Goal: Information Seeking & Learning: Learn about a topic

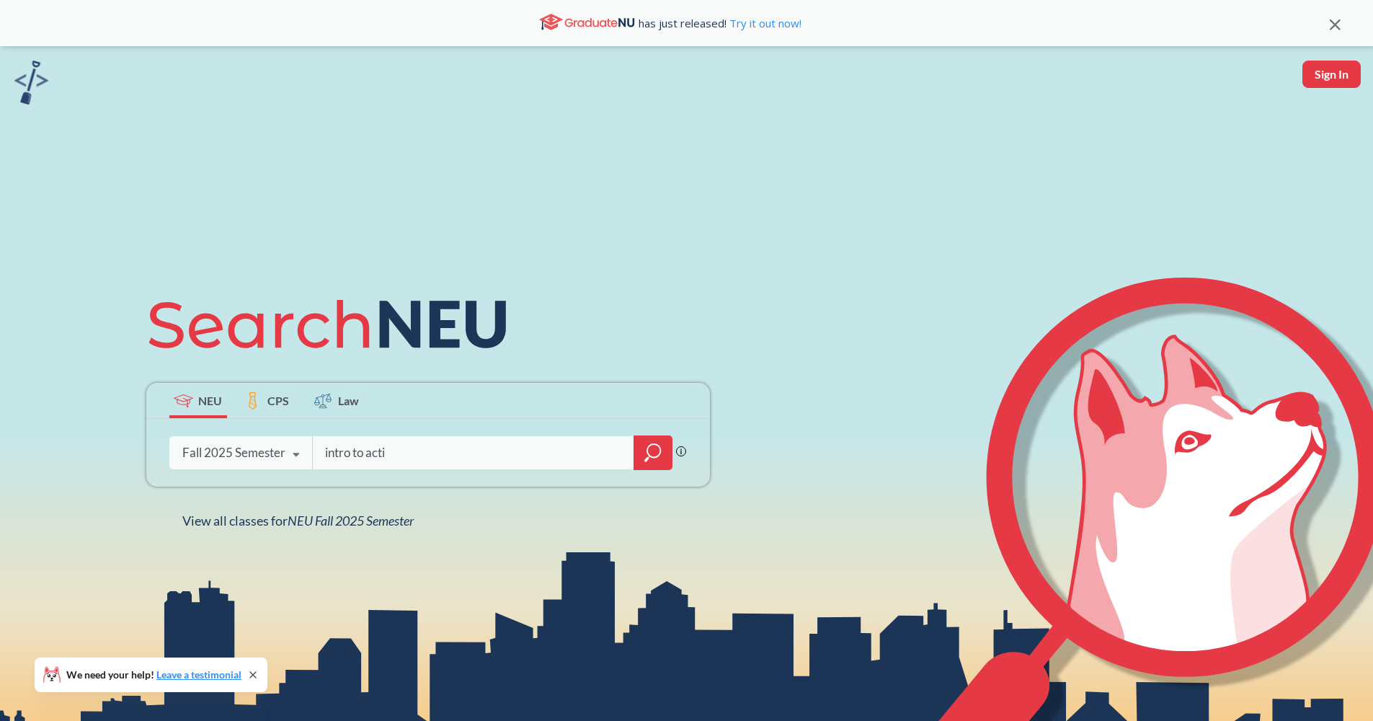
type input "intro to actin"
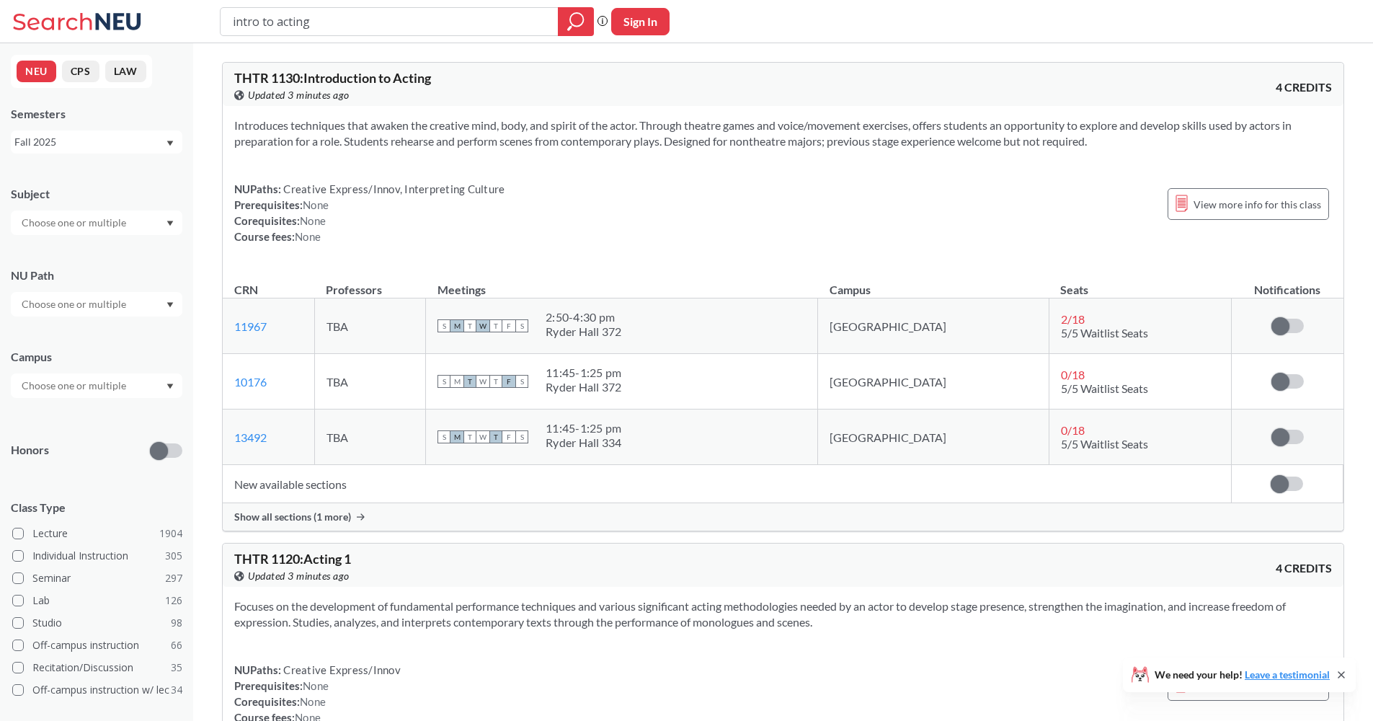
click at [634, 513] on div "Show all sections (1 more)" at bounding box center [783, 516] width 1121 height 27
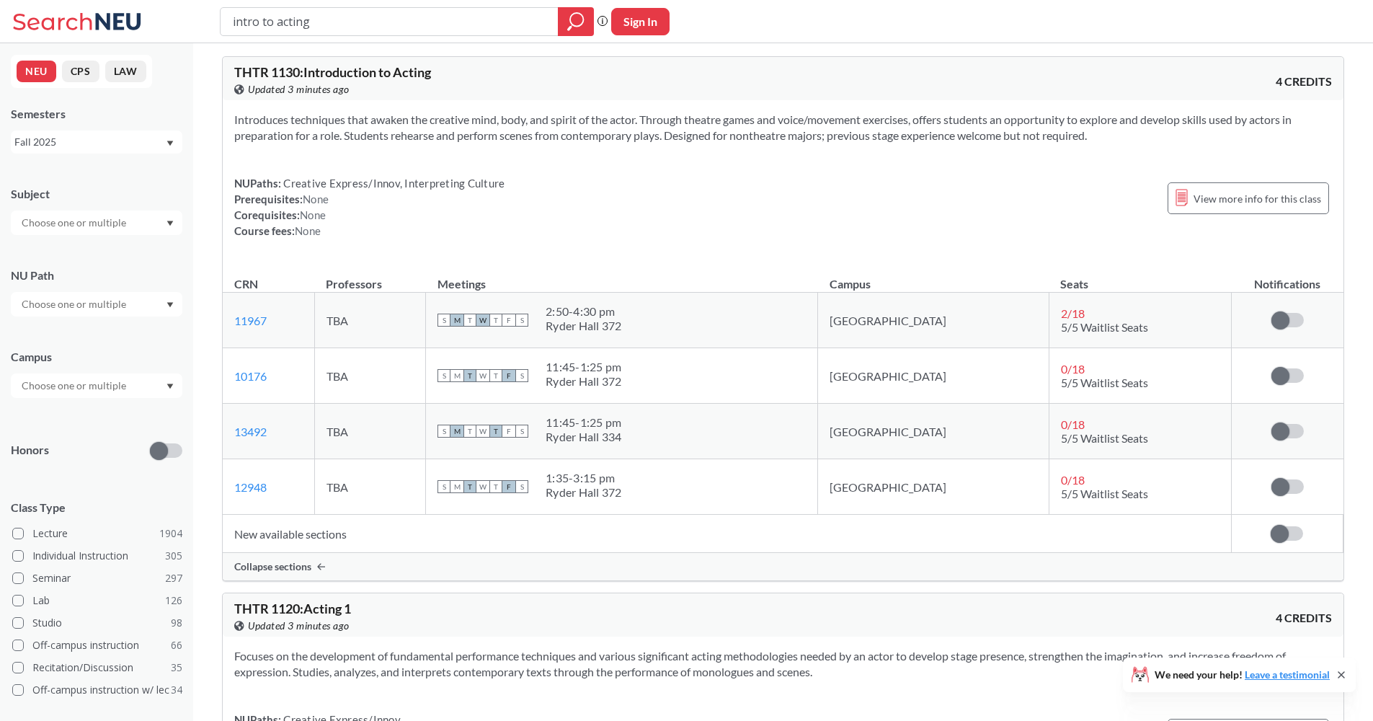
scroll to position [12, 0]
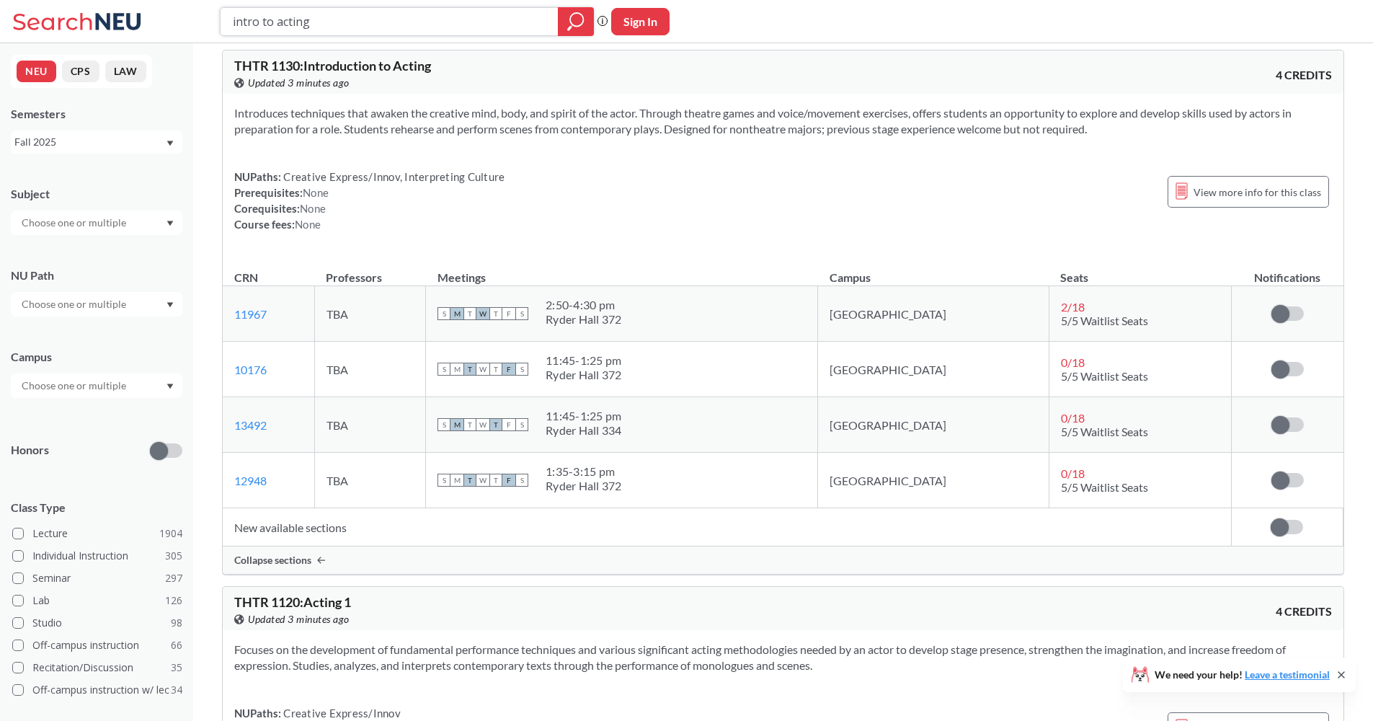
drag, startPoint x: 293, startPoint y: 14, endPoint x: 192, endPoint y: 13, distance: 101.7
click at [192, 13] on div "intro to acting Phrase search guarantees the exact search appears in the result…" at bounding box center [686, 21] width 1373 height 43
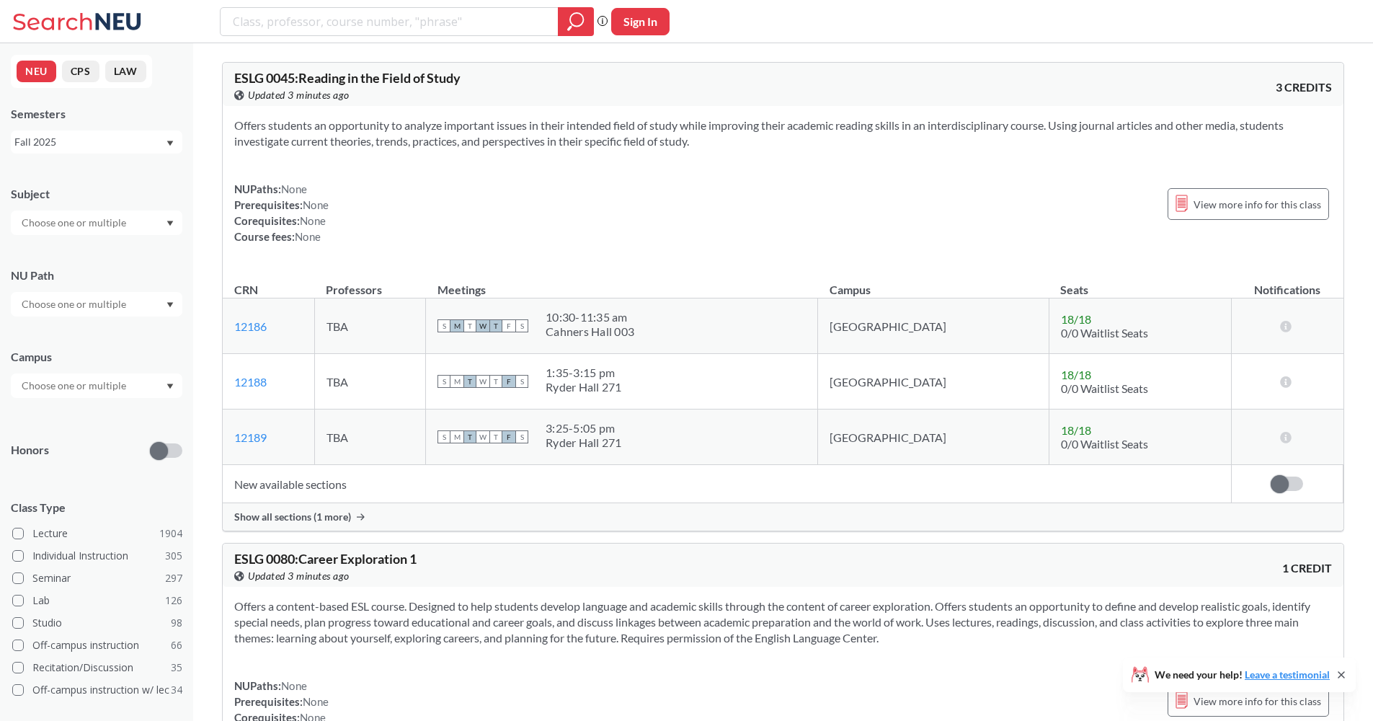
click at [172, 216] on div at bounding box center [97, 222] width 172 height 25
click at [101, 223] on input "text" at bounding box center [74, 222] width 121 height 17
click at [105, 249] on div "No results found." at bounding box center [97, 255] width 172 height 40
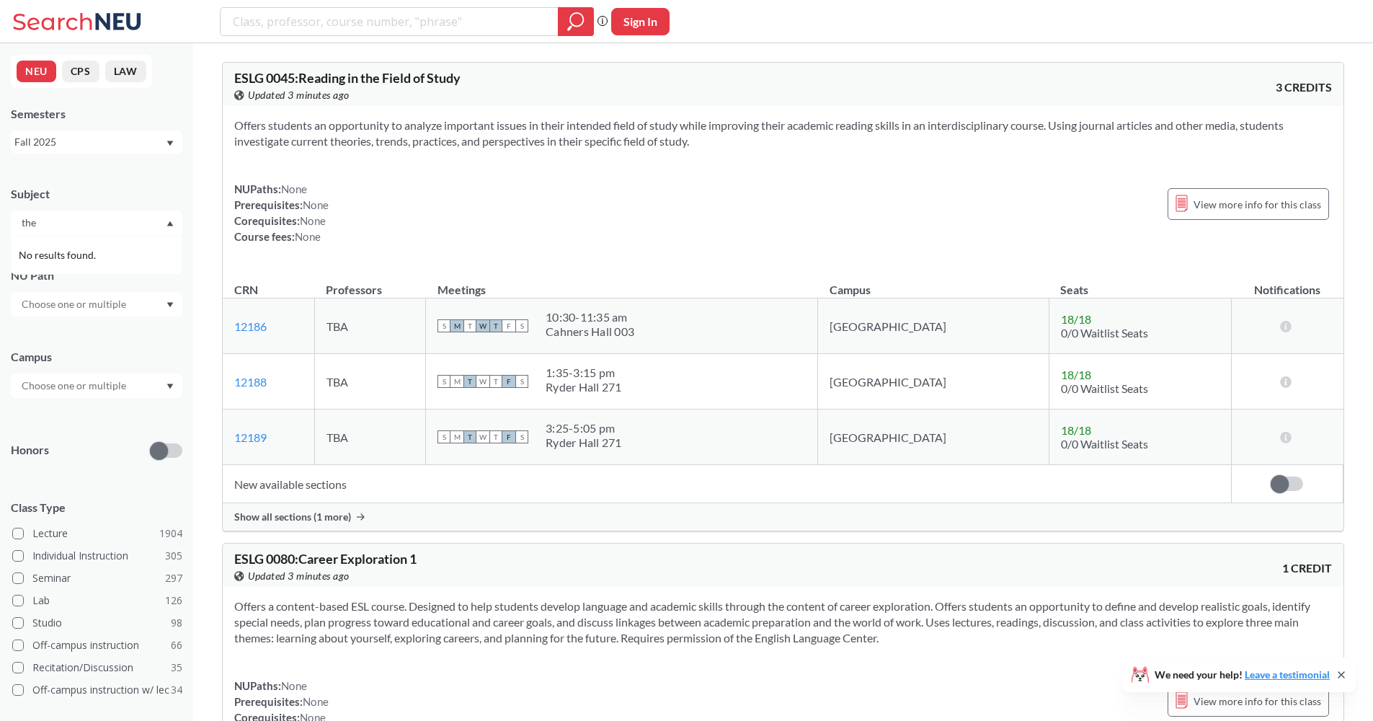
click at [79, 235] on div "No results found." at bounding box center [97, 255] width 172 height 40
click at [76, 224] on input "the" at bounding box center [74, 222] width 121 height 17
type input "tht"
click at [82, 248] on div "THTR ( 22 )" at bounding box center [100, 248] width 163 height 16
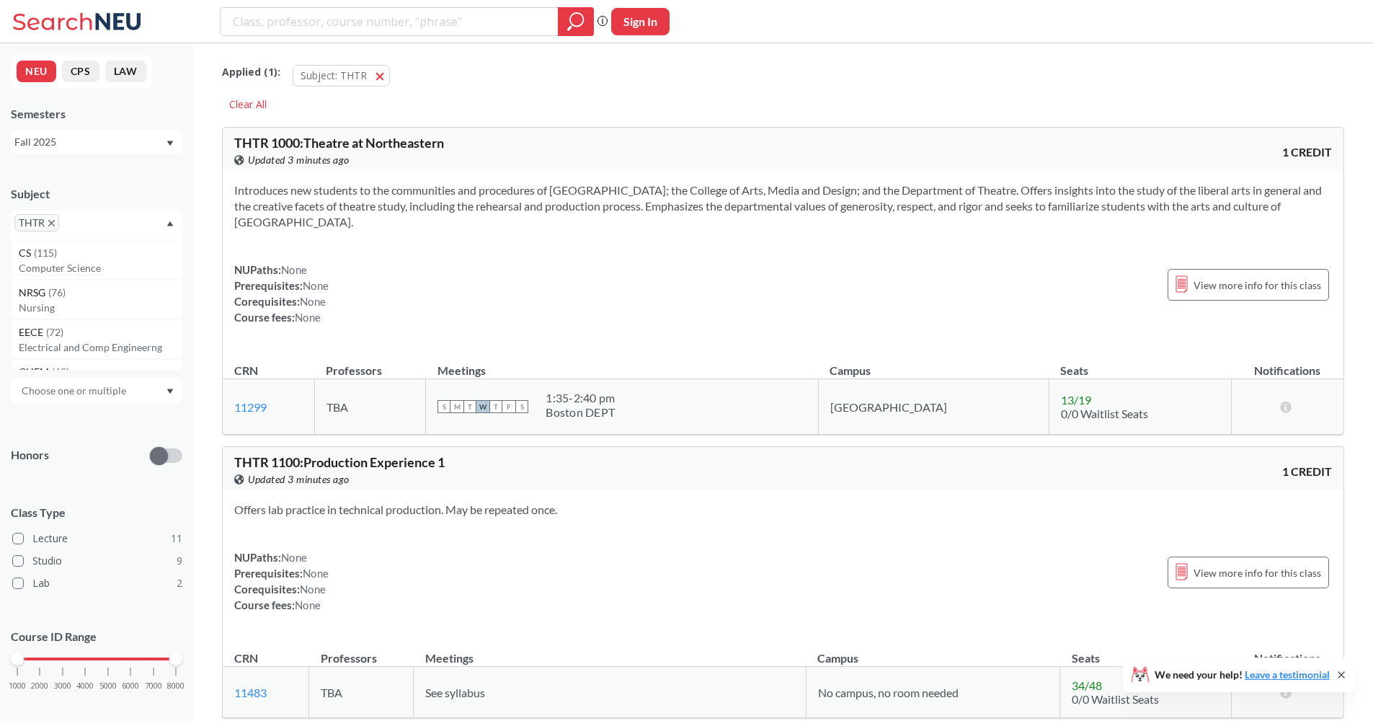
click at [128, 194] on div "Subject" at bounding box center [97, 194] width 172 height 16
click at [121, 384] on input "text" at bounding box center [74, 390] width 121 height 17
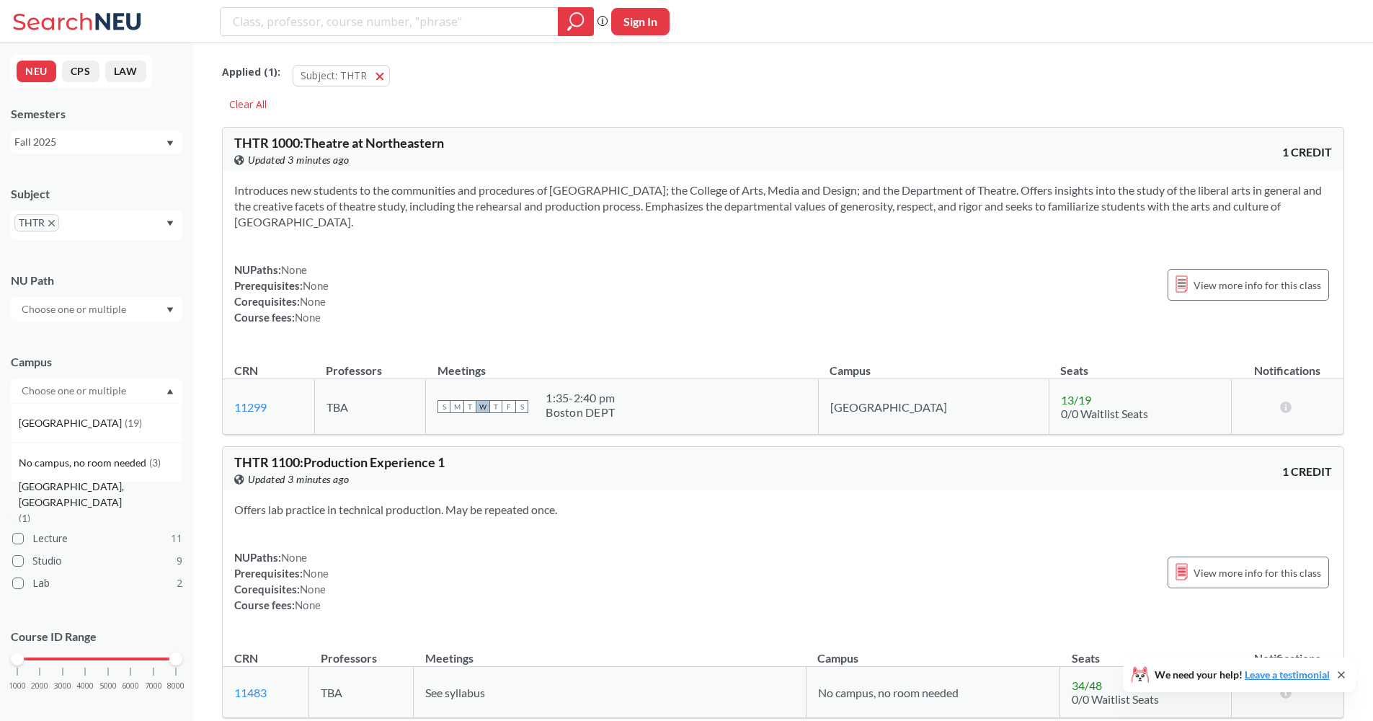
click at [103, 502] on div "[GEOGRAPHIC_DATA], [GEOGRAPHIC_DATA] ( 1 )" at bounding box center [100, 503] width 163 height 48
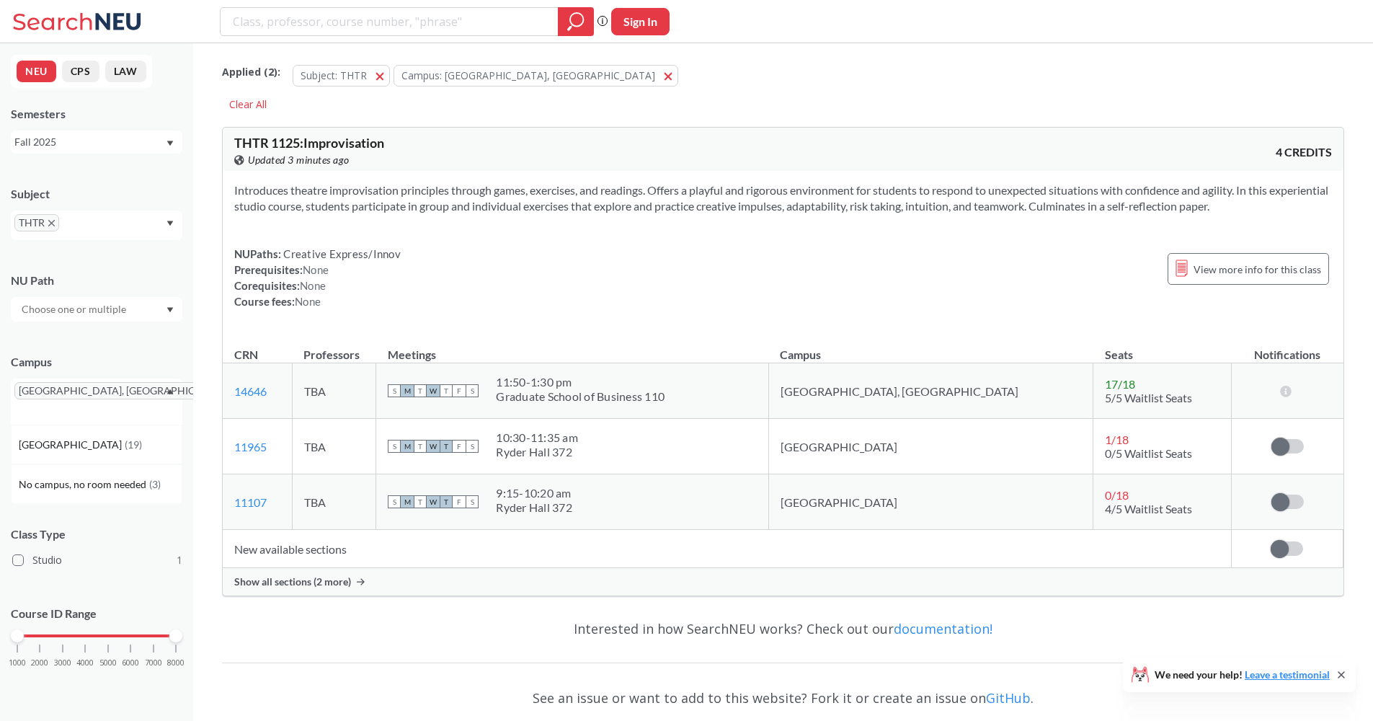
click at [691, 295] on div "NUPaths: Creative Express/Innov Prerequisites: None Corequisites: None Course f…" at bounding box center [783, 277] width 1098 height 63
click at [731, 580] on div "Show all sections (2 more)" at bounding box center [783, 581] width 1121 height 27
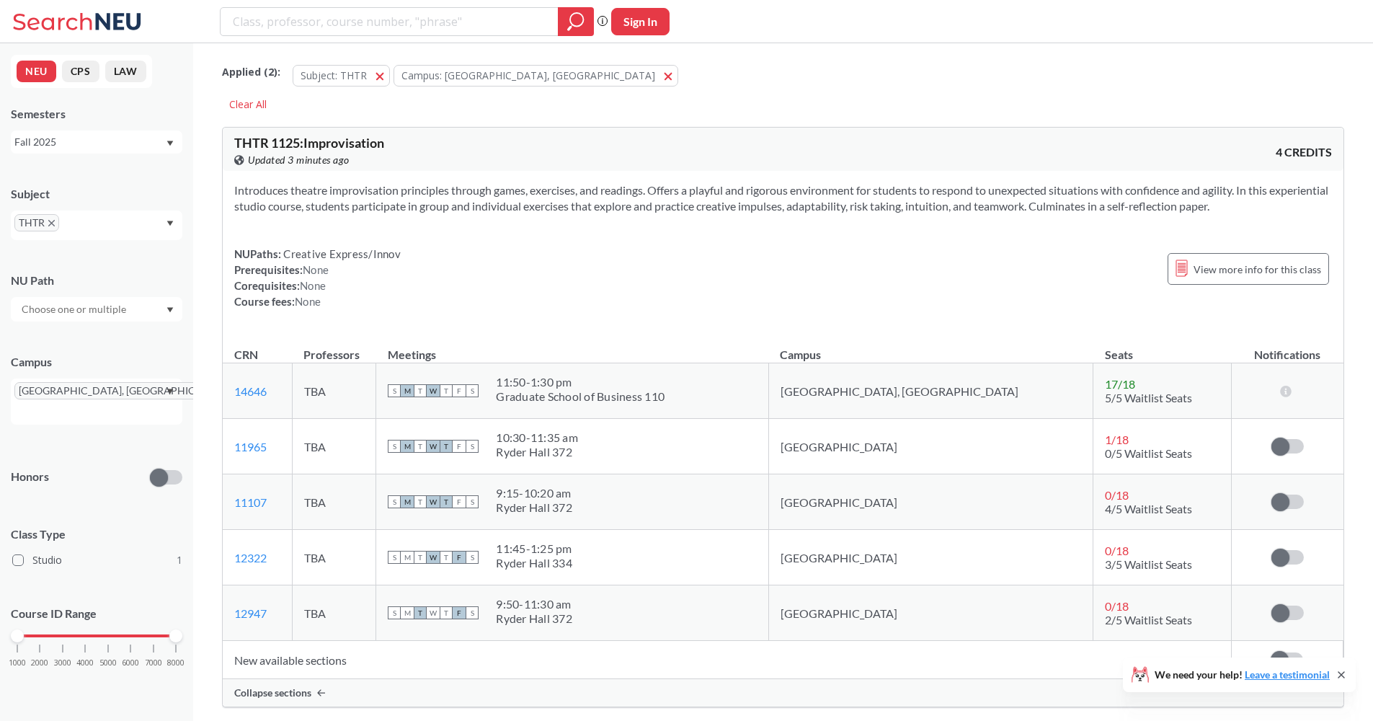
click at [50, 223] on icon "X to remove pill" at bounding box center [51, 223] width 6 height 6
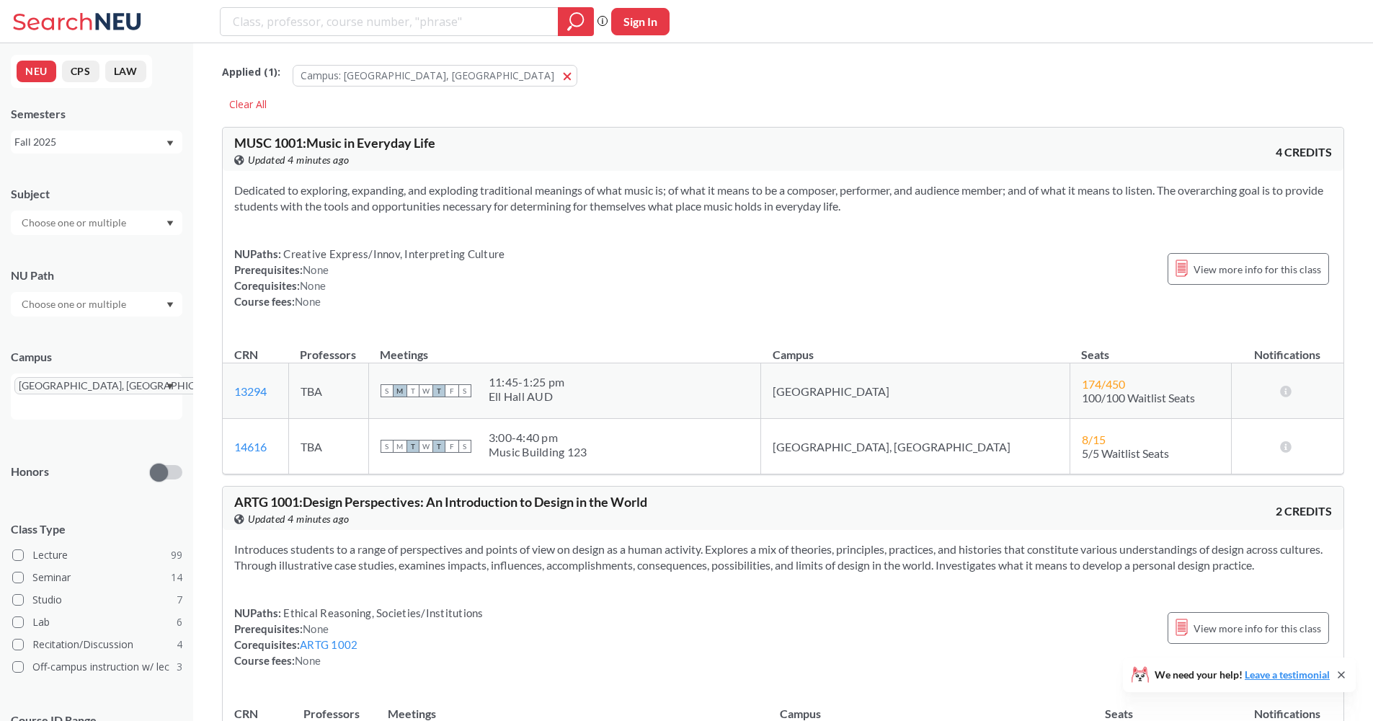
click at [51, 219] on input "text" at bounding box center [74, 222] width 121 height 17
type input "com"
click at [85, 253] on div "COMM ( 3 )" at bounding box center [100, 248] width 163 height 16
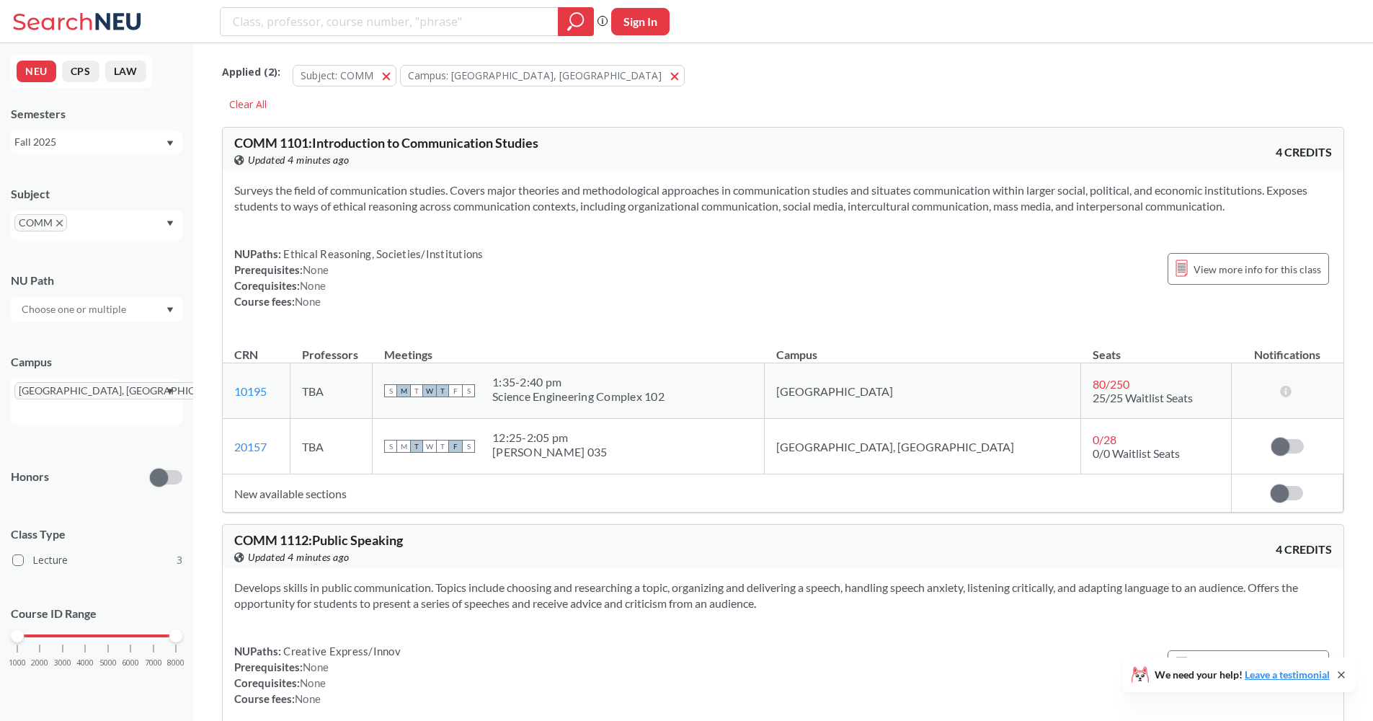
click at [409, 272] on div "NUPaths: Ethical Reasoning, Societies/Institutions Prerequisites: None Corequis…" at bounding box center [358, 277] width 249 height 63
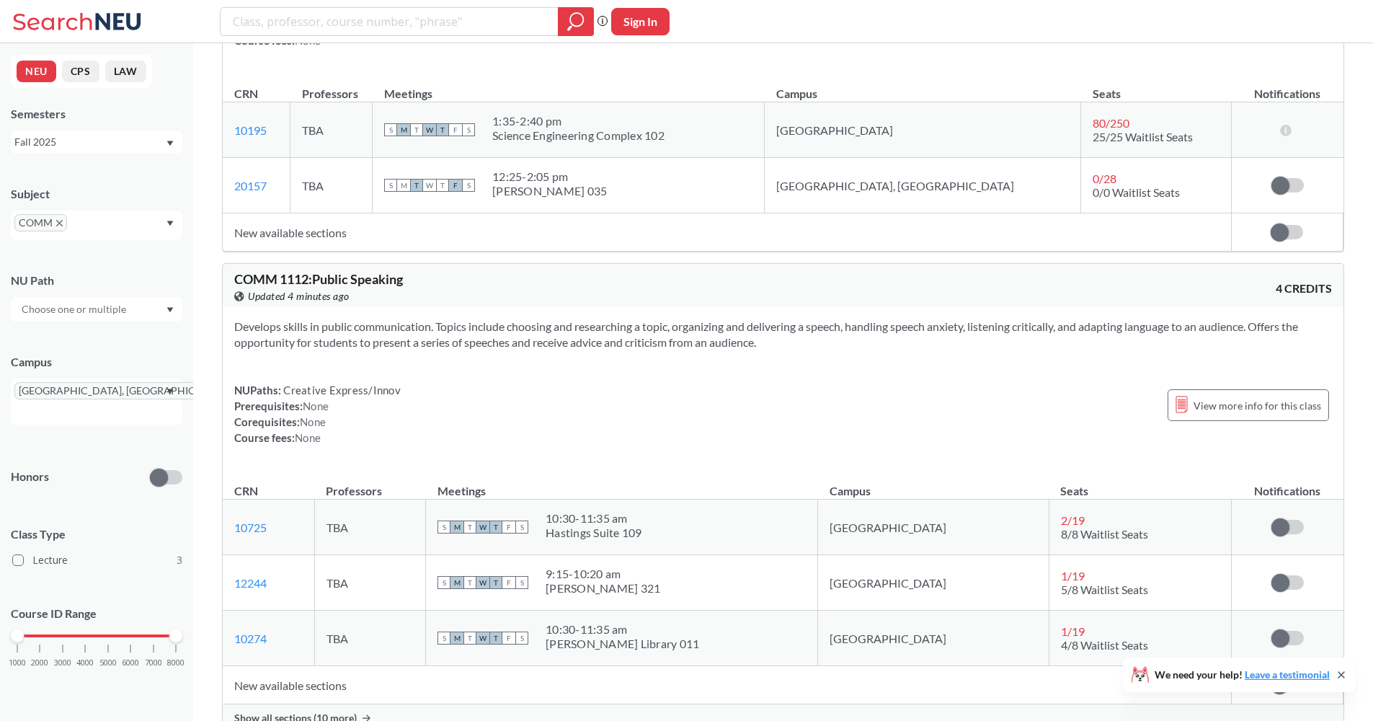
scroll to position [394, 0]
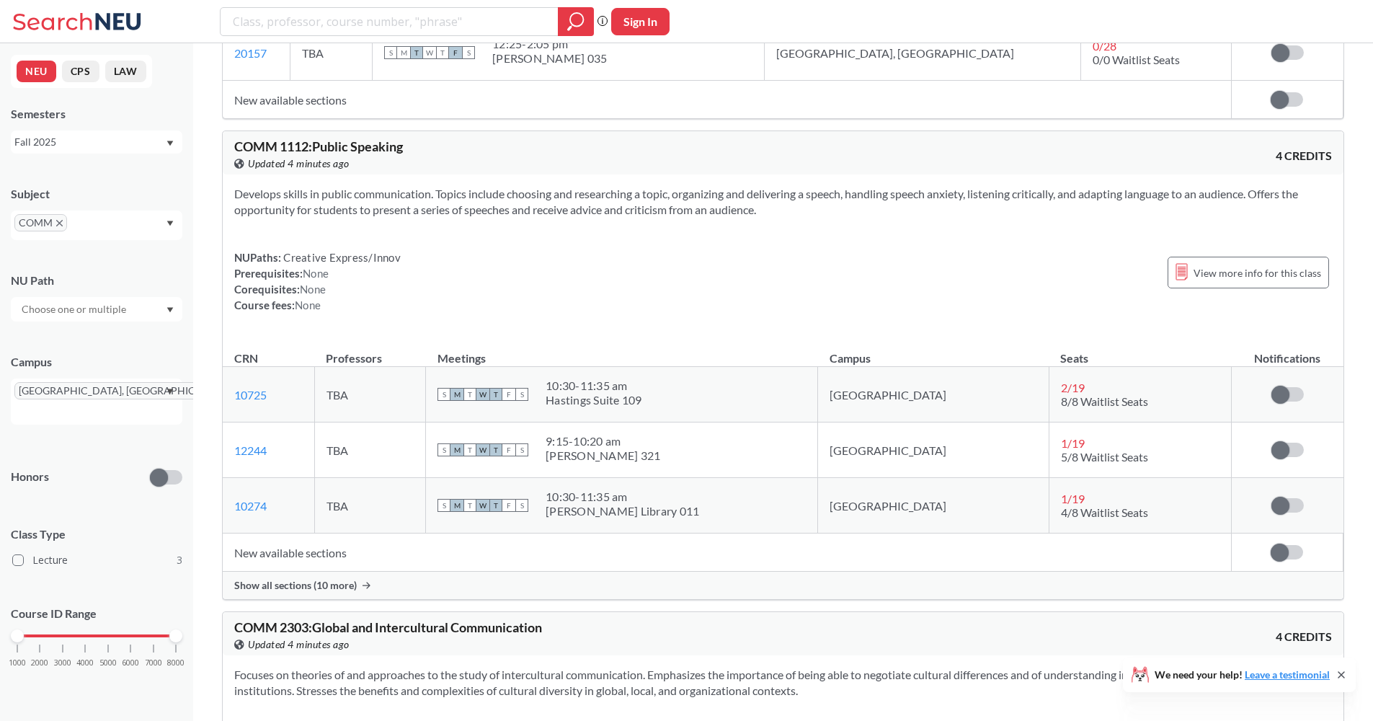
click at [658, 578] on div "Show all sections (10 more)" at bounding box center [783, 585] width 1121 height 27
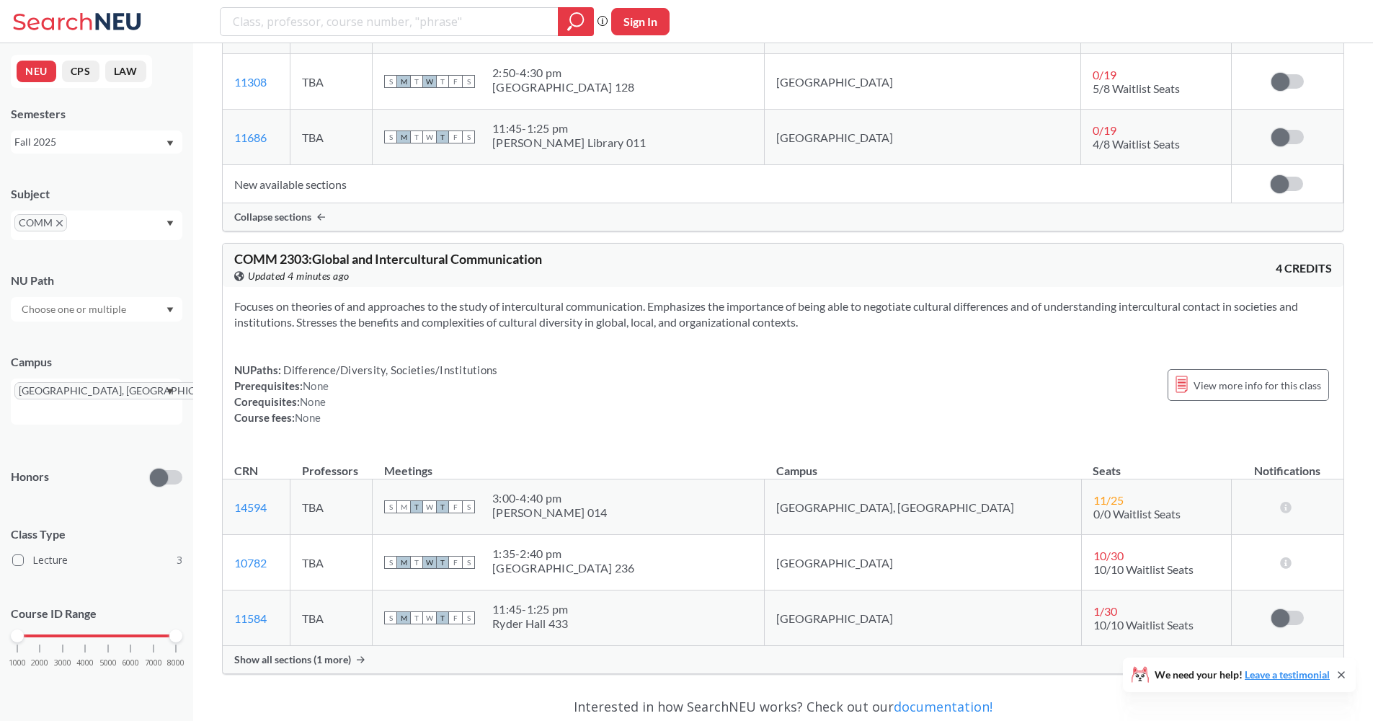
scroll to position [1347, 0]
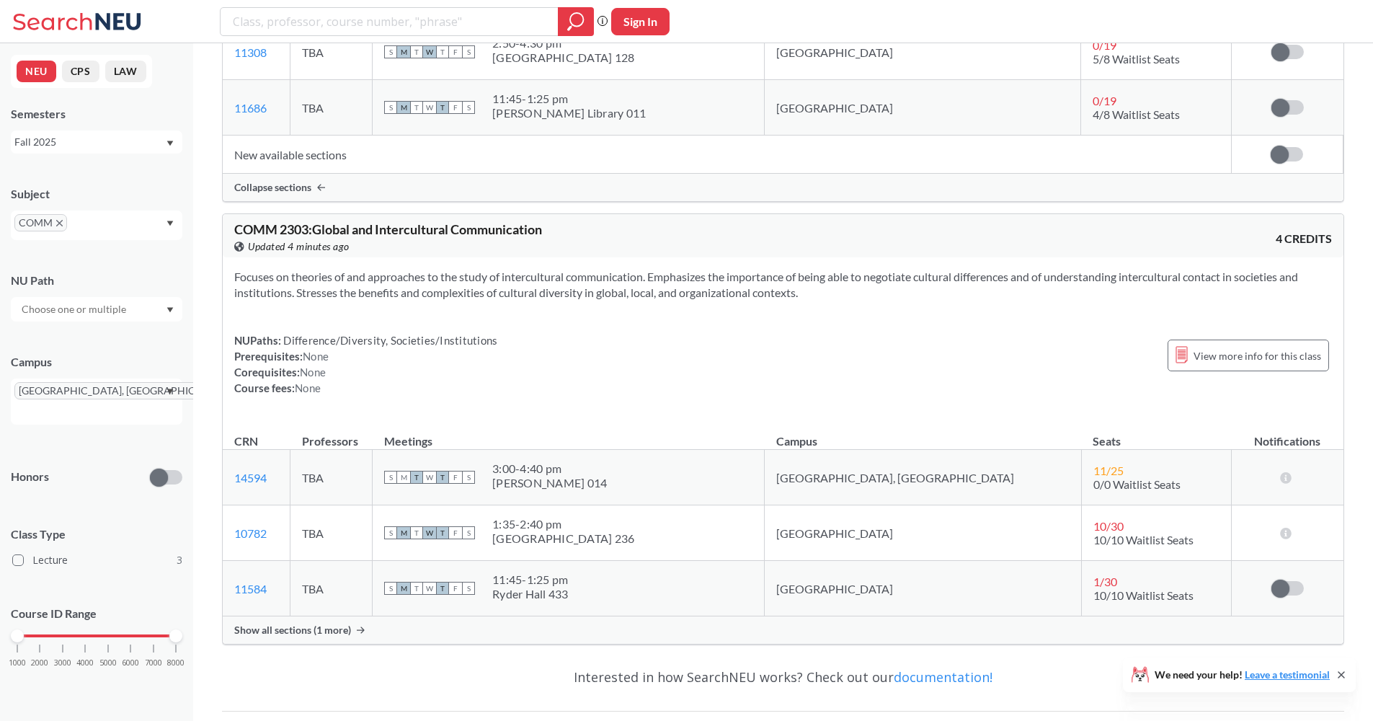
click at [60, 219] on span "COMM" at bounding box center [40, 222] width 53 height 17
click at [57, 223] on icon "X to remove pill" at bounding box center [59, 223] width 6 height 6
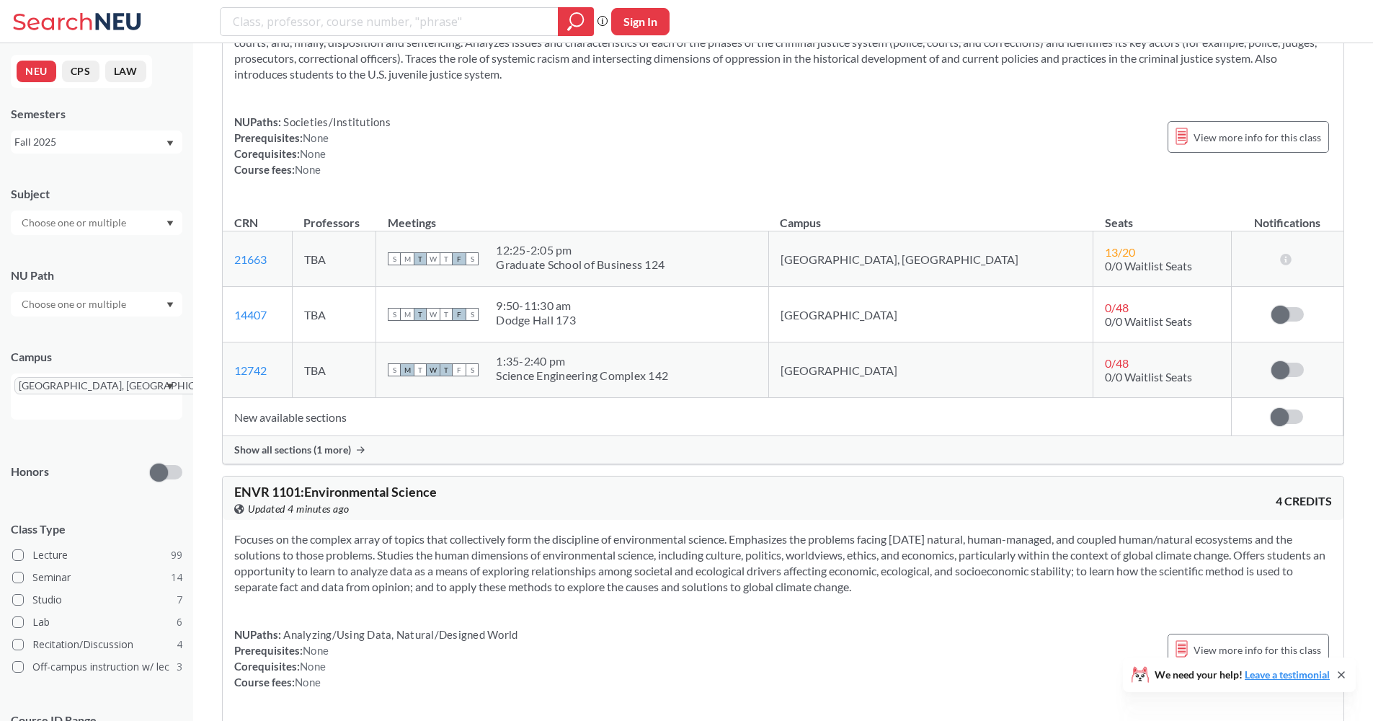
click at [58, 221] on input "text" at bounding box center [74, 222] width 121 height 17
type input "pol"
click at [77, 246] on div "POLS ( 2 )" at bounding box center [100, 248] width 163 height 16
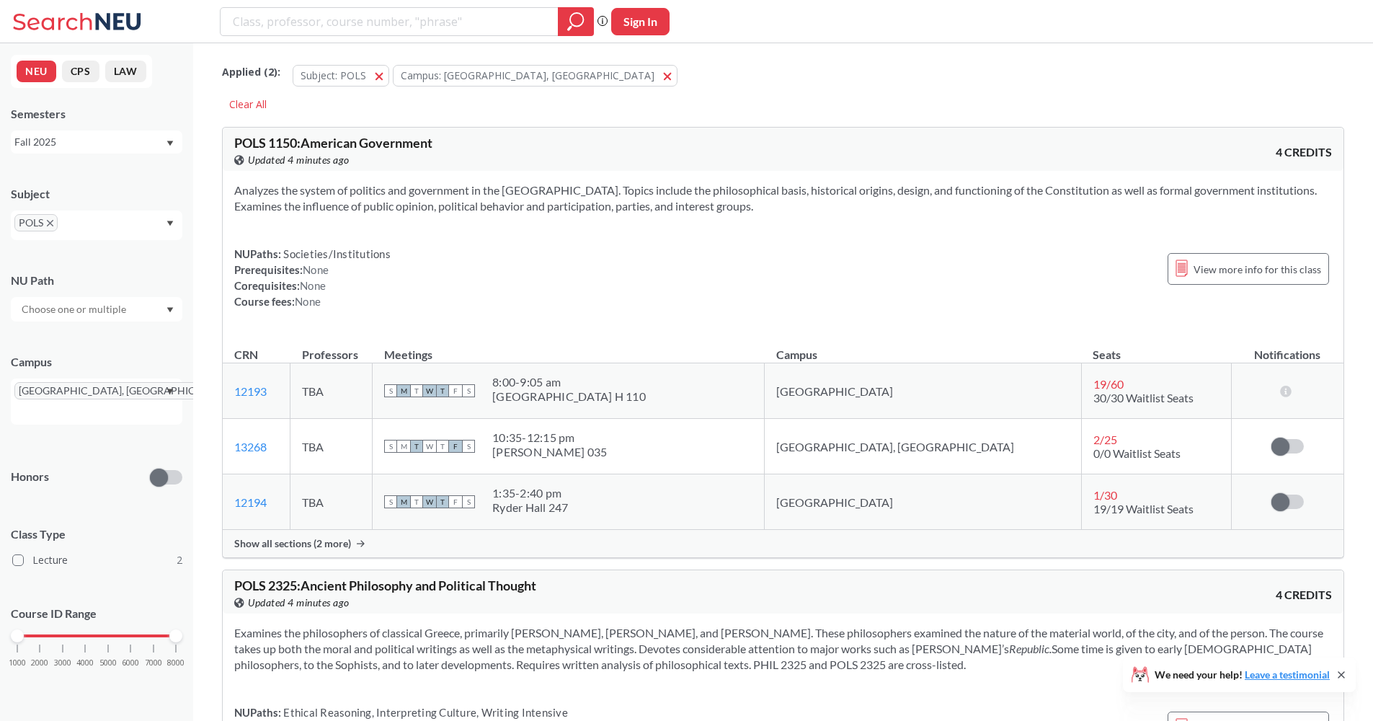
click at [394, 247] on div "NUPaths: Societies/Institutions Prerequisites: None Corequisites: None Course f…" at bounding box center [783, 277] width 1098 height 63
click at [374, 73] on button "Subject: POLS POLS" at bounding box center [341, 76] width 97 height 22
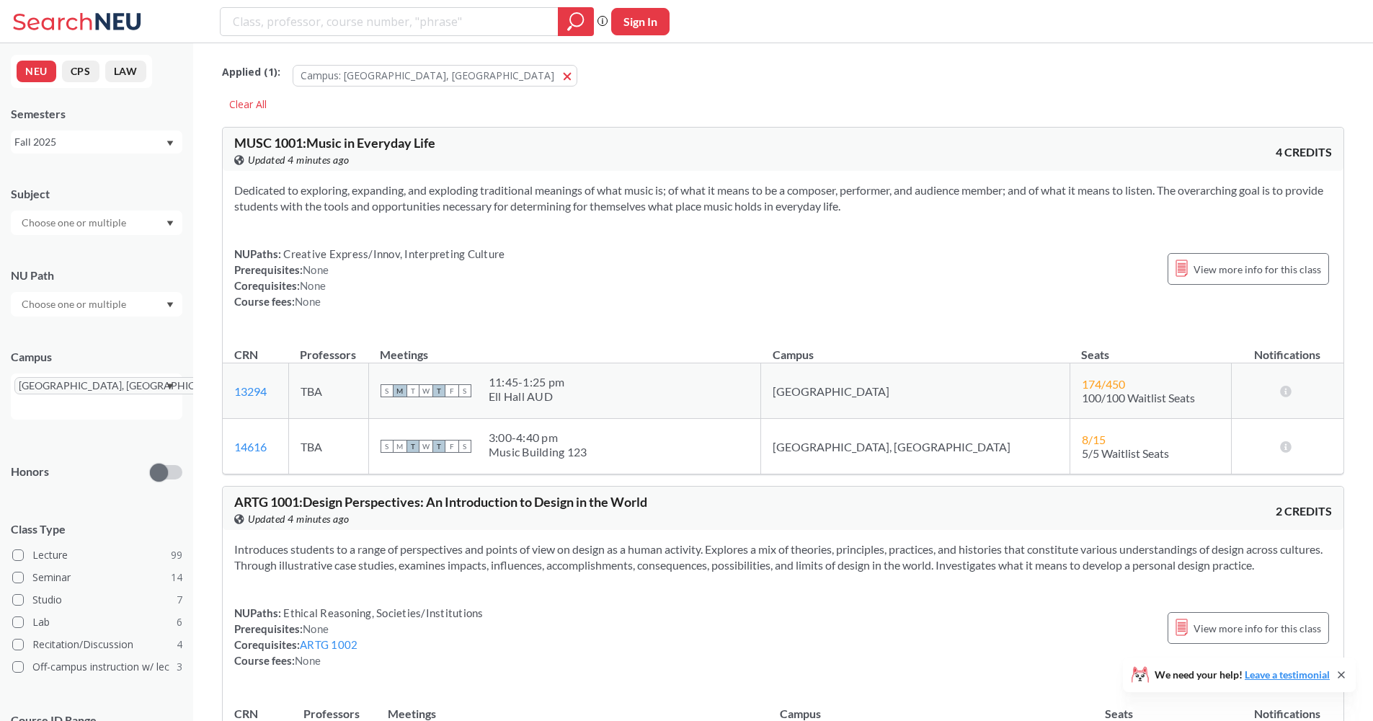
click at [140, 223] on div at bounding box center [97, 222] width 172 height 25
click at [132, 267] on div "EDUT ( 7 ) Education - [US_STATE] Prepare" at bounding box center [97, 251] width 172 height 40
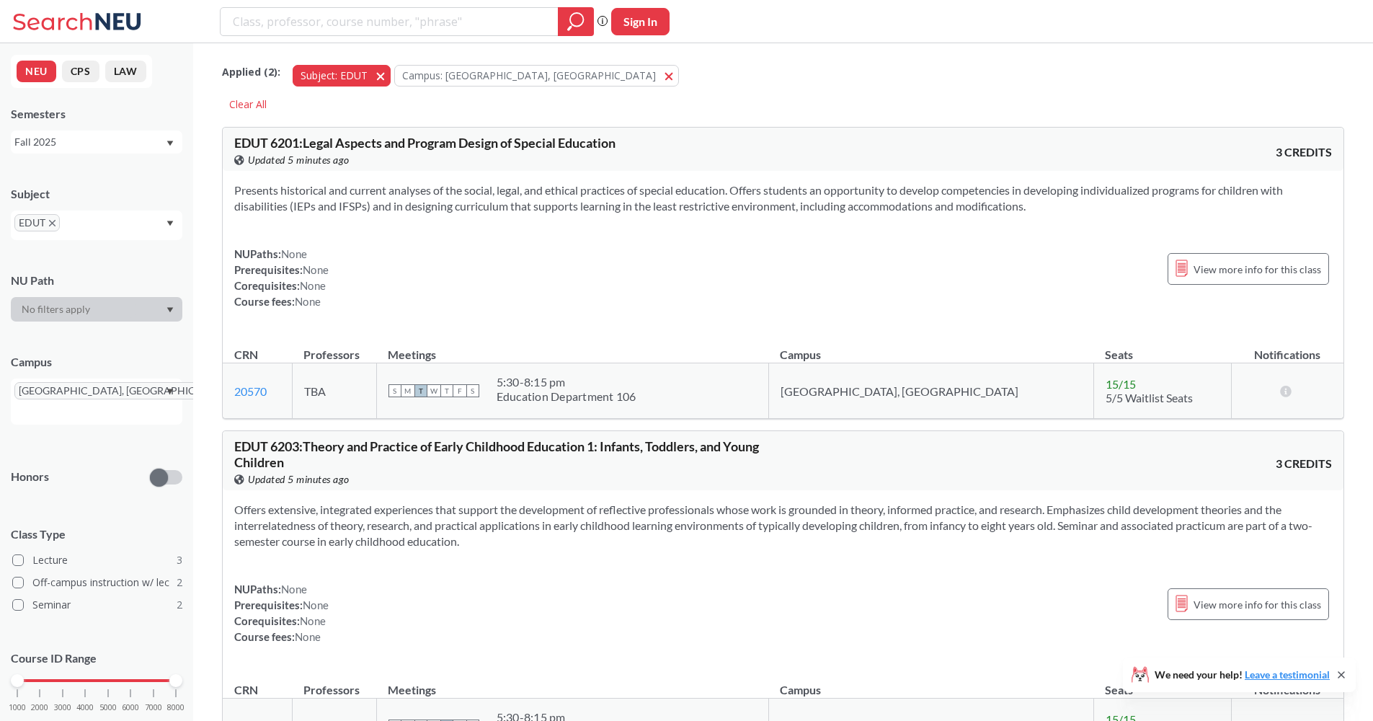
click at [386, 75] on span "button" at bounding box center [386, 75] width 0 height 14
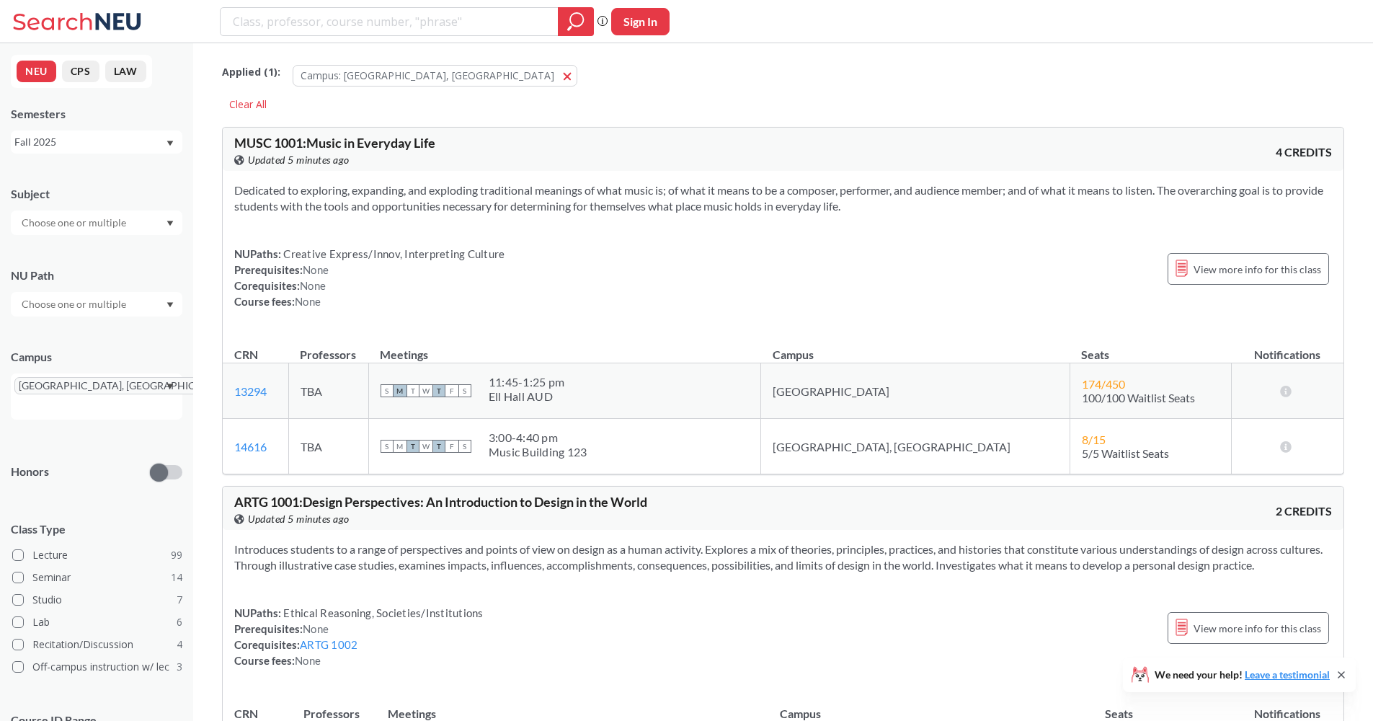
click at [148, 223] on div at bounding box center [97, 222] width 172 height 25
click at [148, 267] on p "Computer Science" at bounding box center [100, 263] width 163 height 14
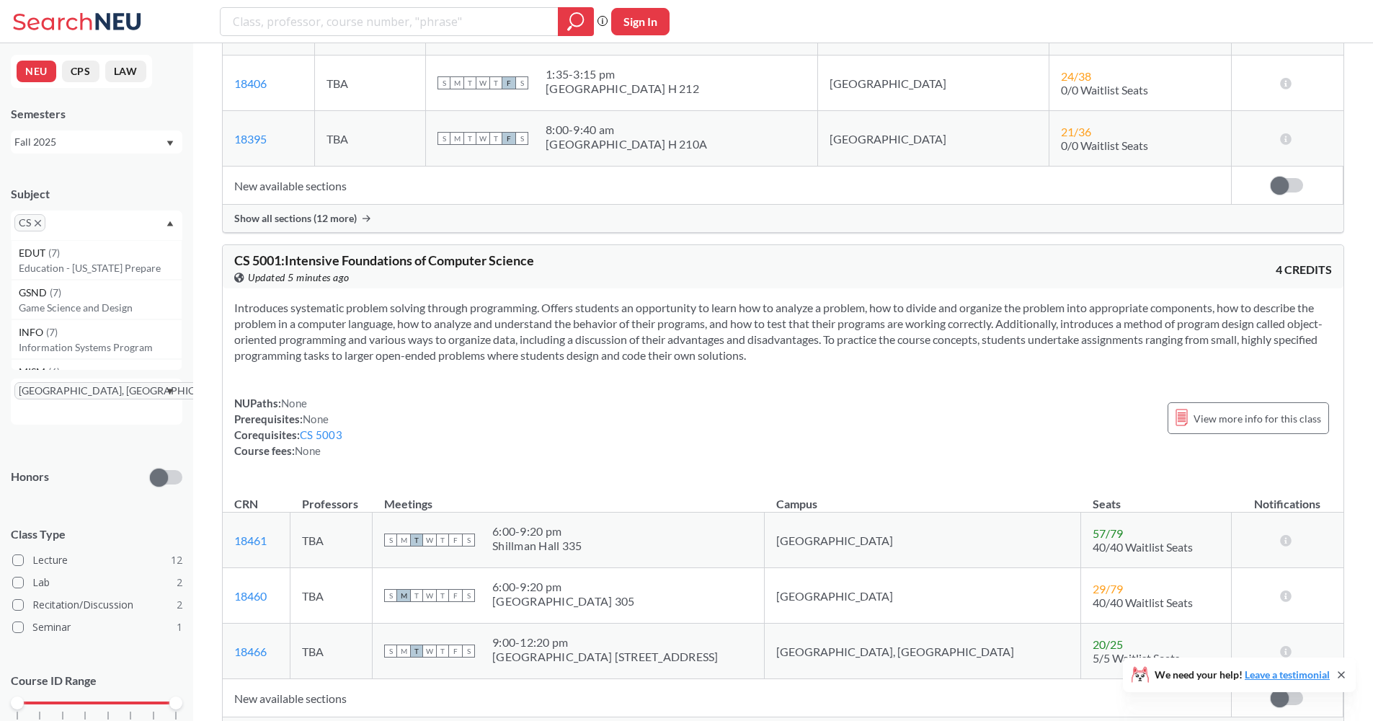
scroll to position [2815, 0]
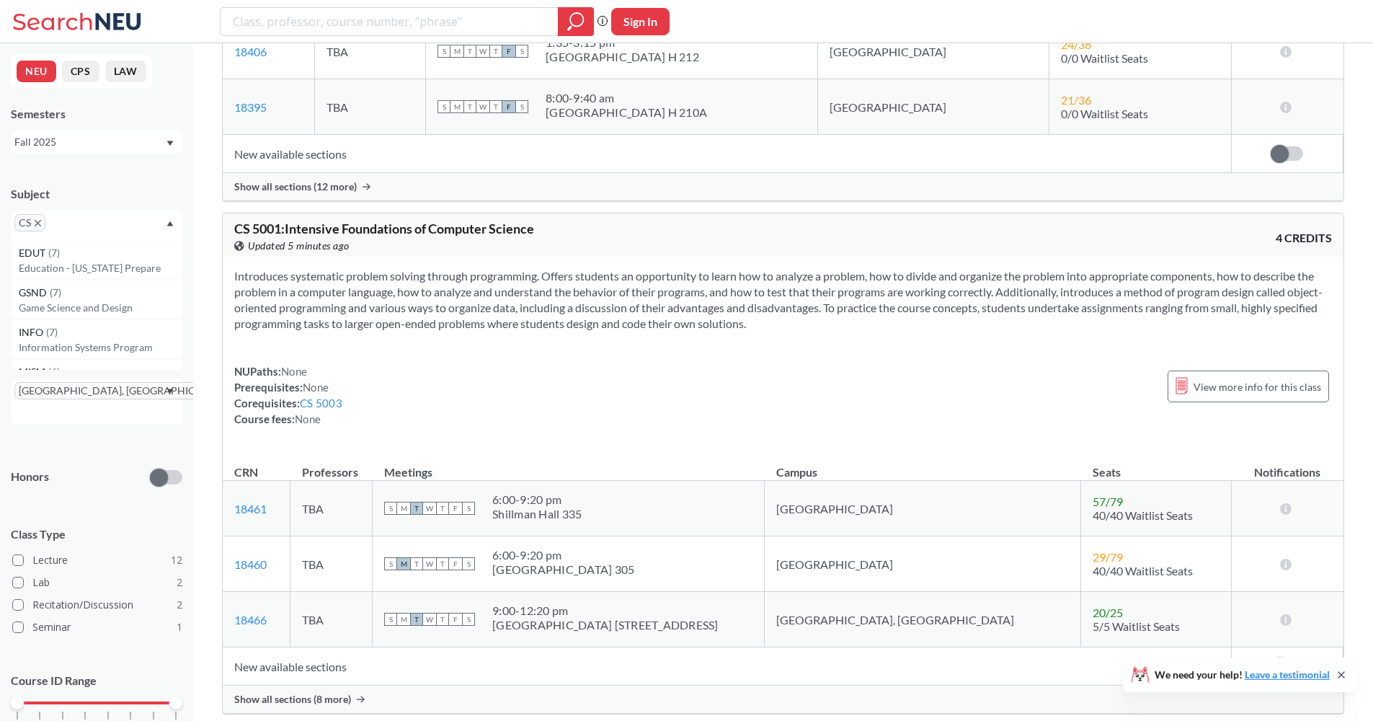
click at [38, 222] on icon "X to remove pill" at bounding box center [38, 223] width 6 height 6
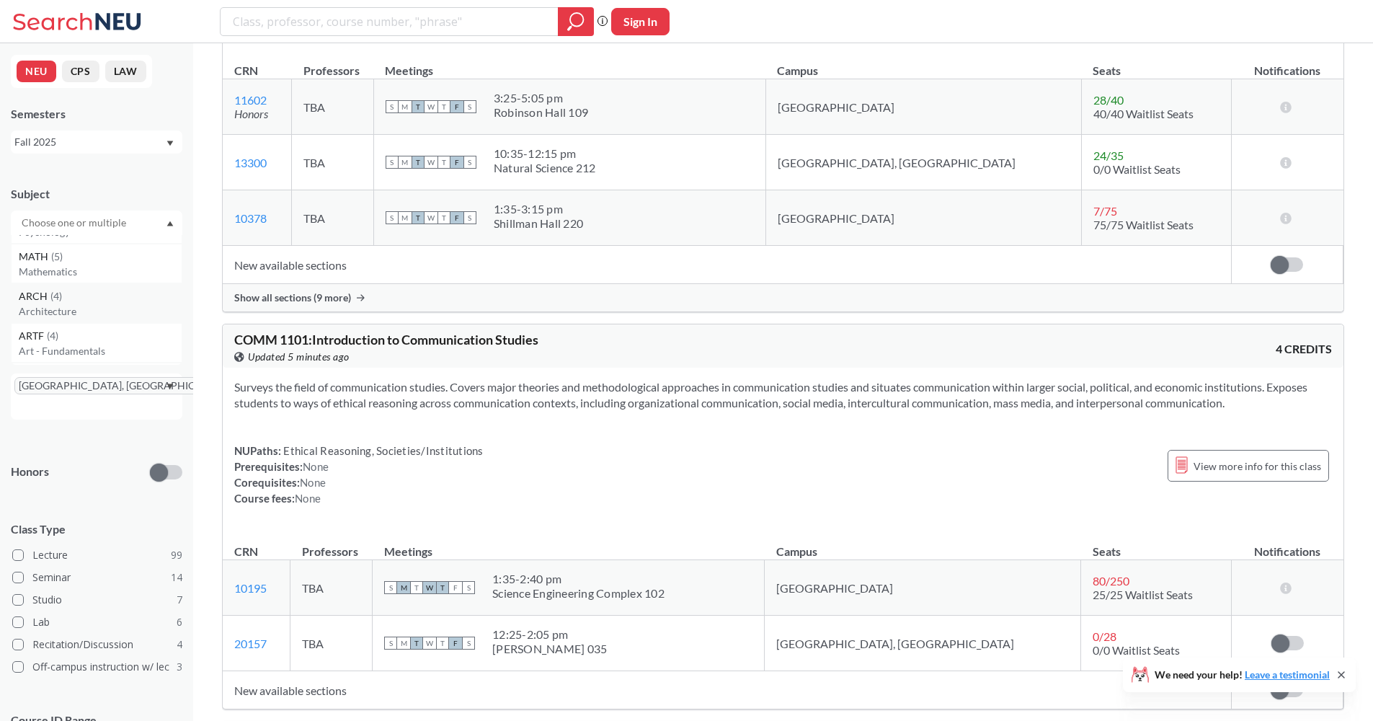
scroll to position [200, 0]
click at [130, 303] on p "Mathematics" at bounding box center [100, 301] width 163 height 14
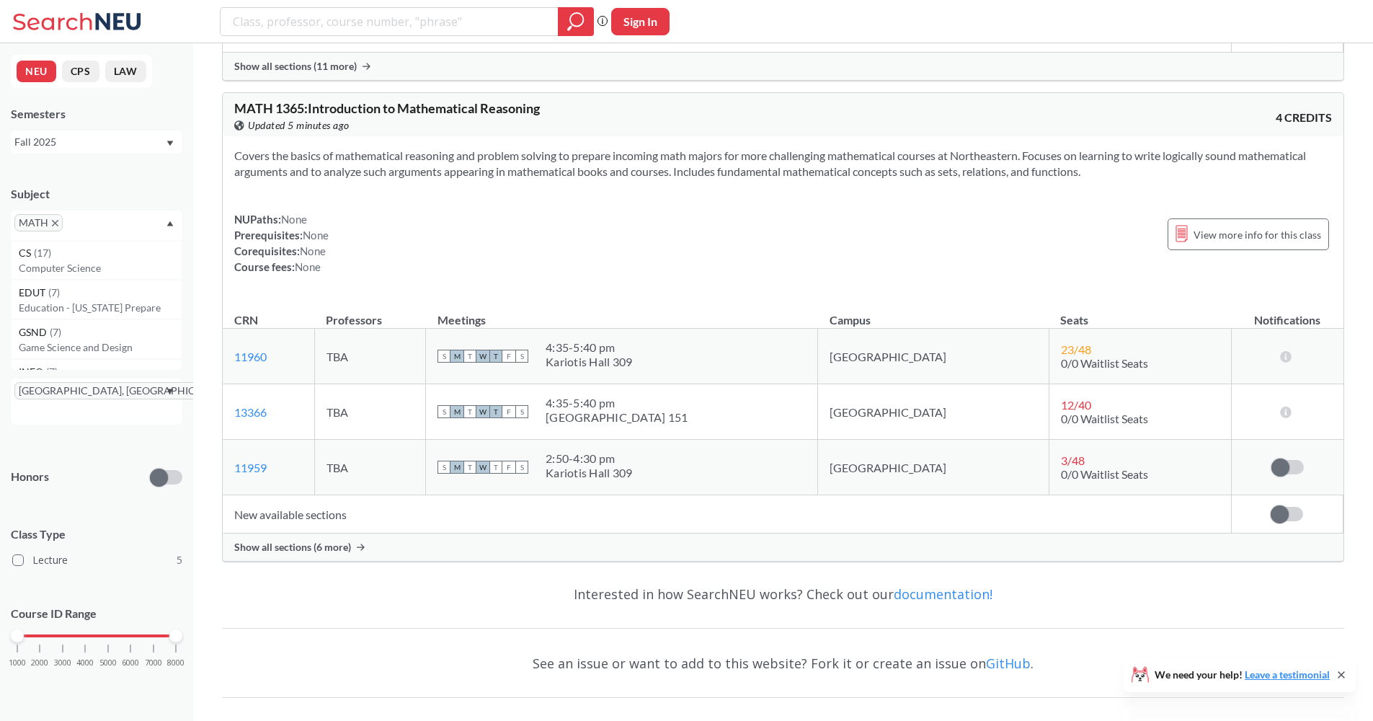
scroll to position [2040, 0]
click at [303, 521] on td "New available sections" at bounding box center [727, 511] width 1008 height 38
click at [307, 531] on div "MATH 1365 : Introduction to Mathematical Reasoning View this course on Banner. …" at bounding box center [783, 323] width 1122 height 469
click at [307, 535] on div "Show all sections (6 more)" at bounding box center [783, 544] width 1121 height 27
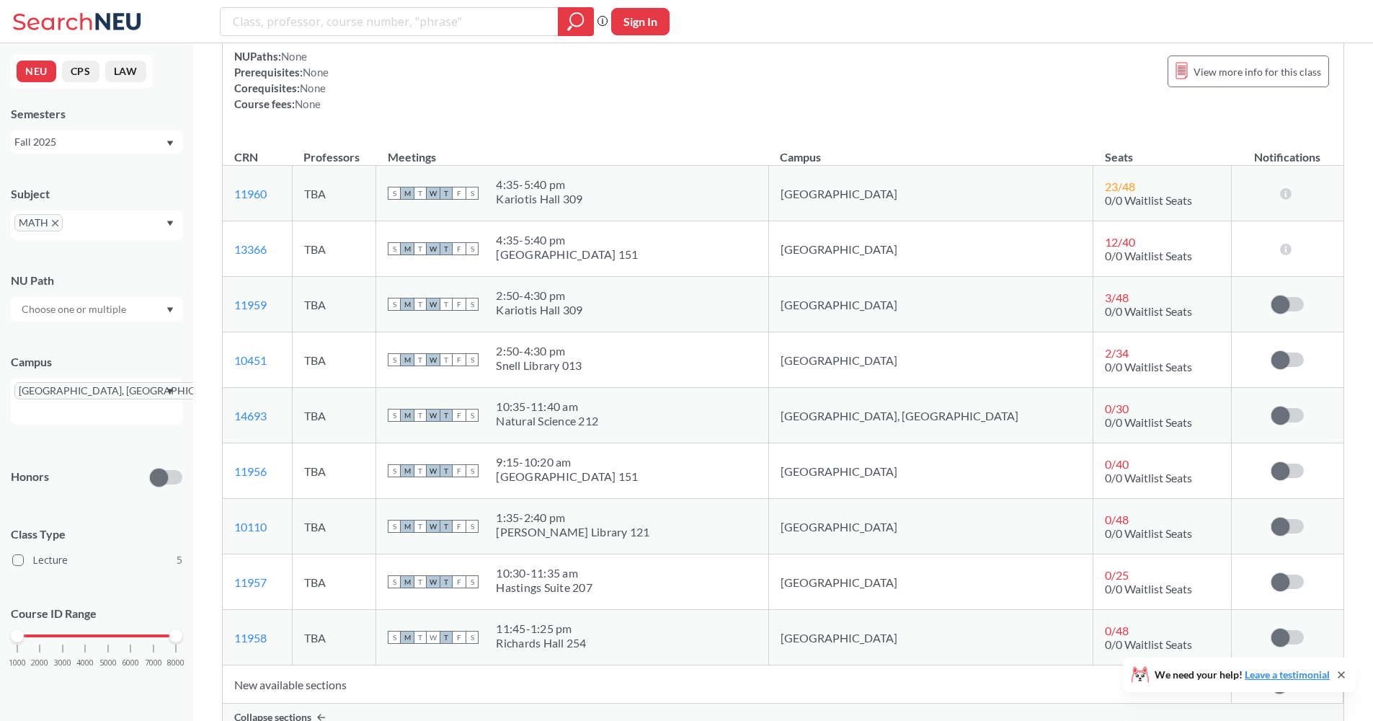
scroll to position [2285, 0]
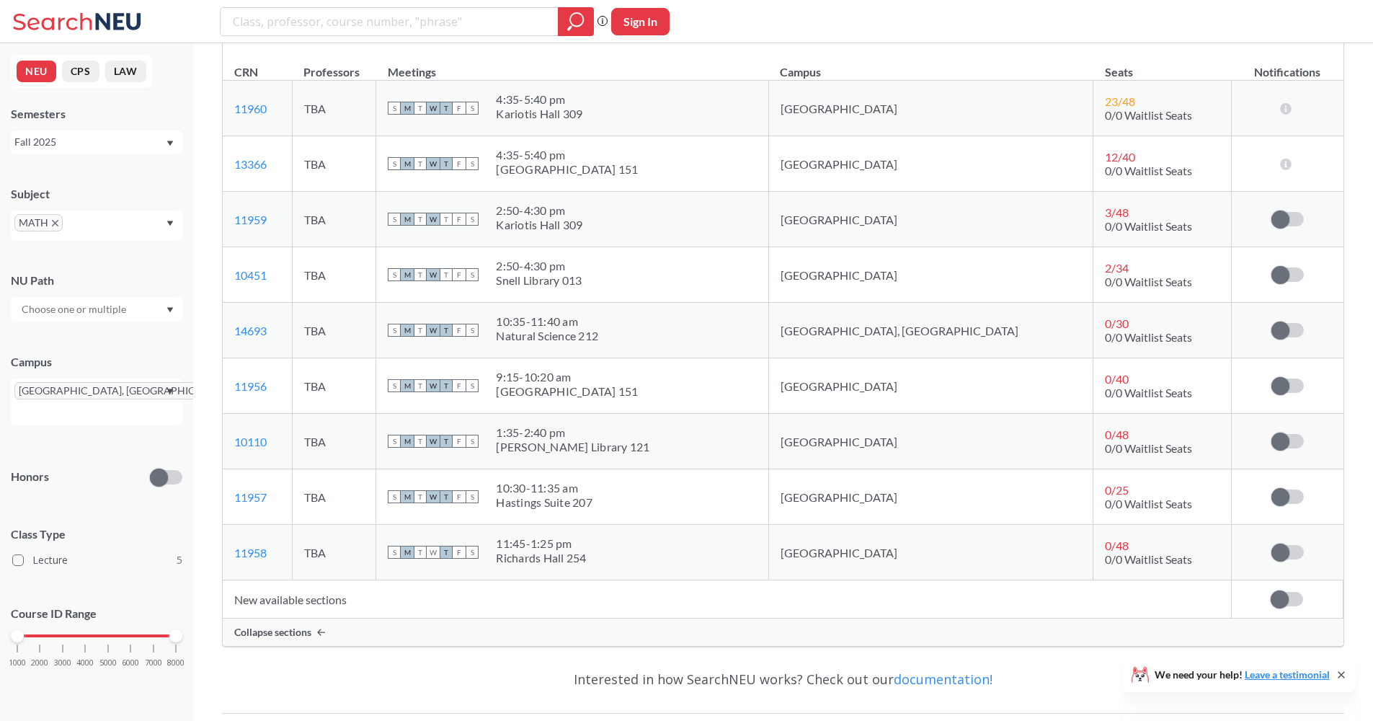
click at [53, 221] on icon "X to remove pill" at bounding box center [55, 223] width 6 height 6
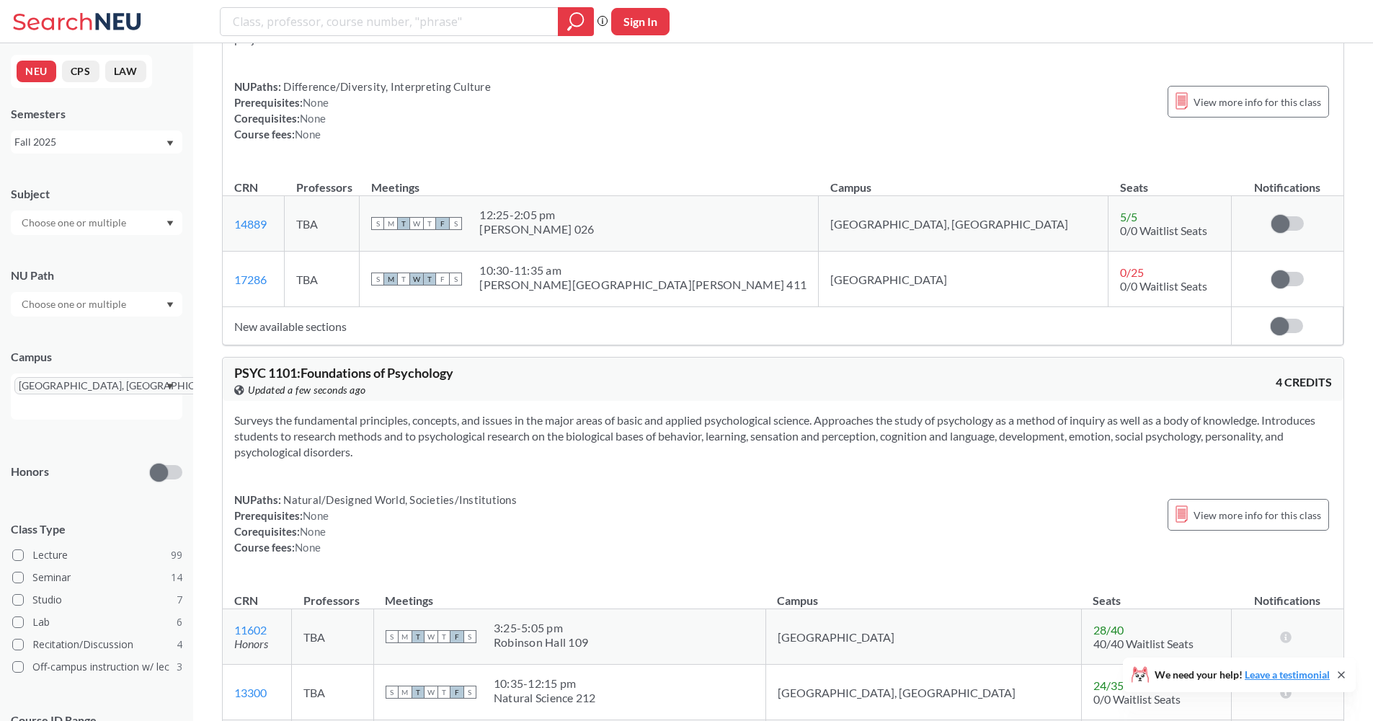
click at [57, 219] on input "text" at bounding box center [74, 222] width 121 height 17
click at [79, 275] on p "Electrical and Comp Engineerng" at bounding box center [100, 276] width 163 height 14
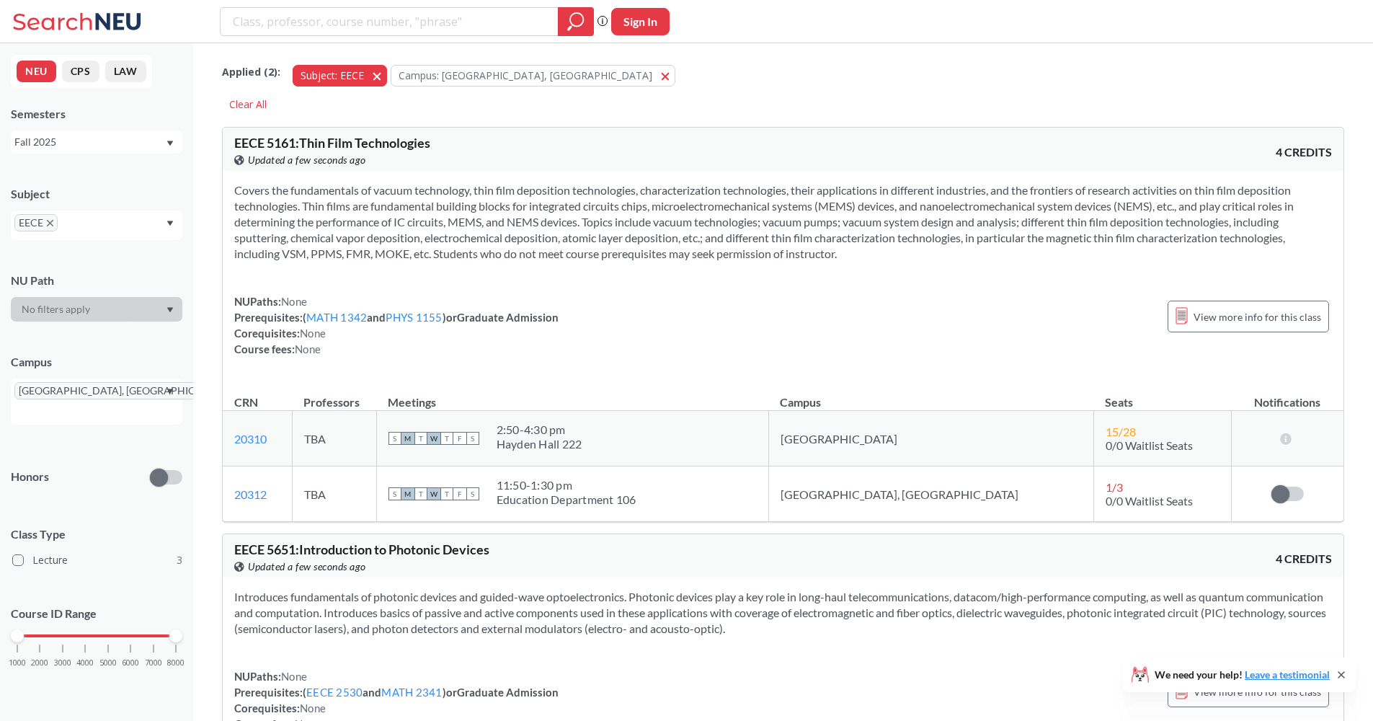
click at [382, 74] on span "button" at bounding box center [382, 75] width 0 height 14
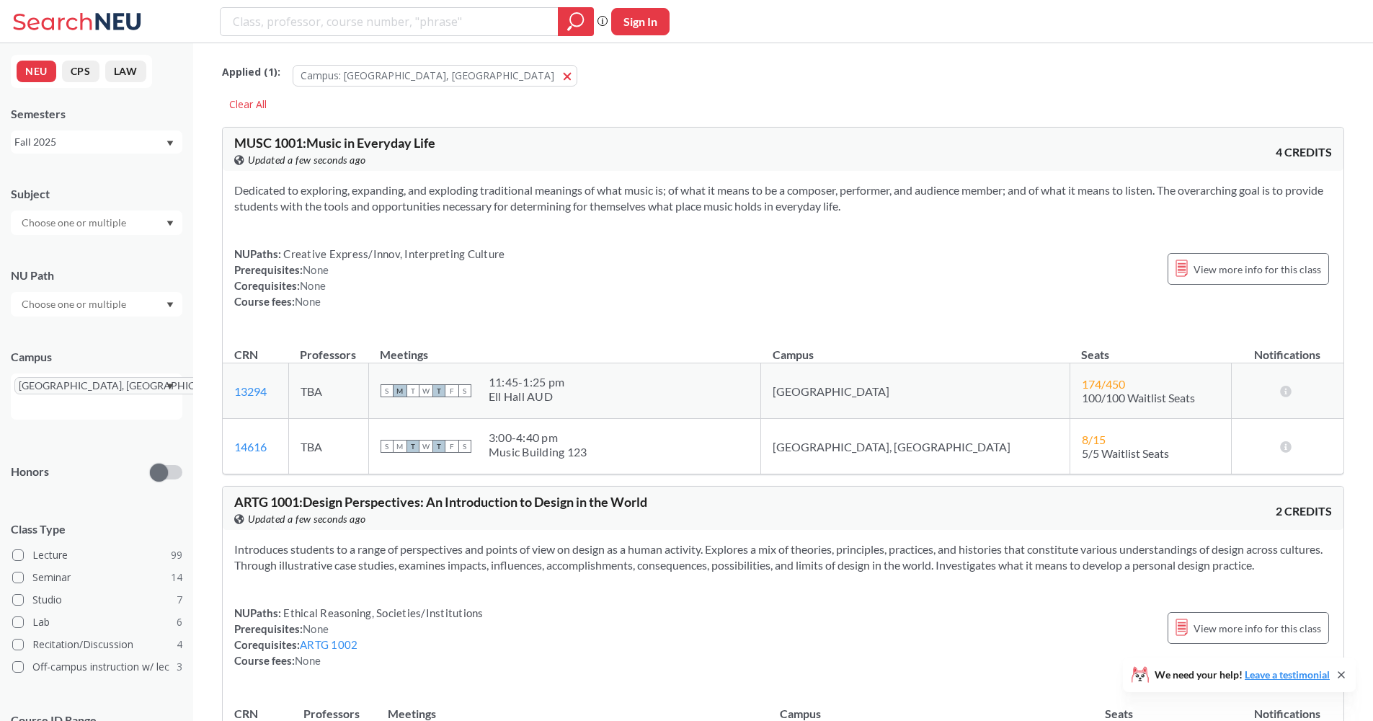
click at [118, 221] on input "text" at bounding box center [74, 222] width 121 height 17
click at [120, 291] on div "GSND ( 7 )" at bounding box center [100, 293] width 163 height 16
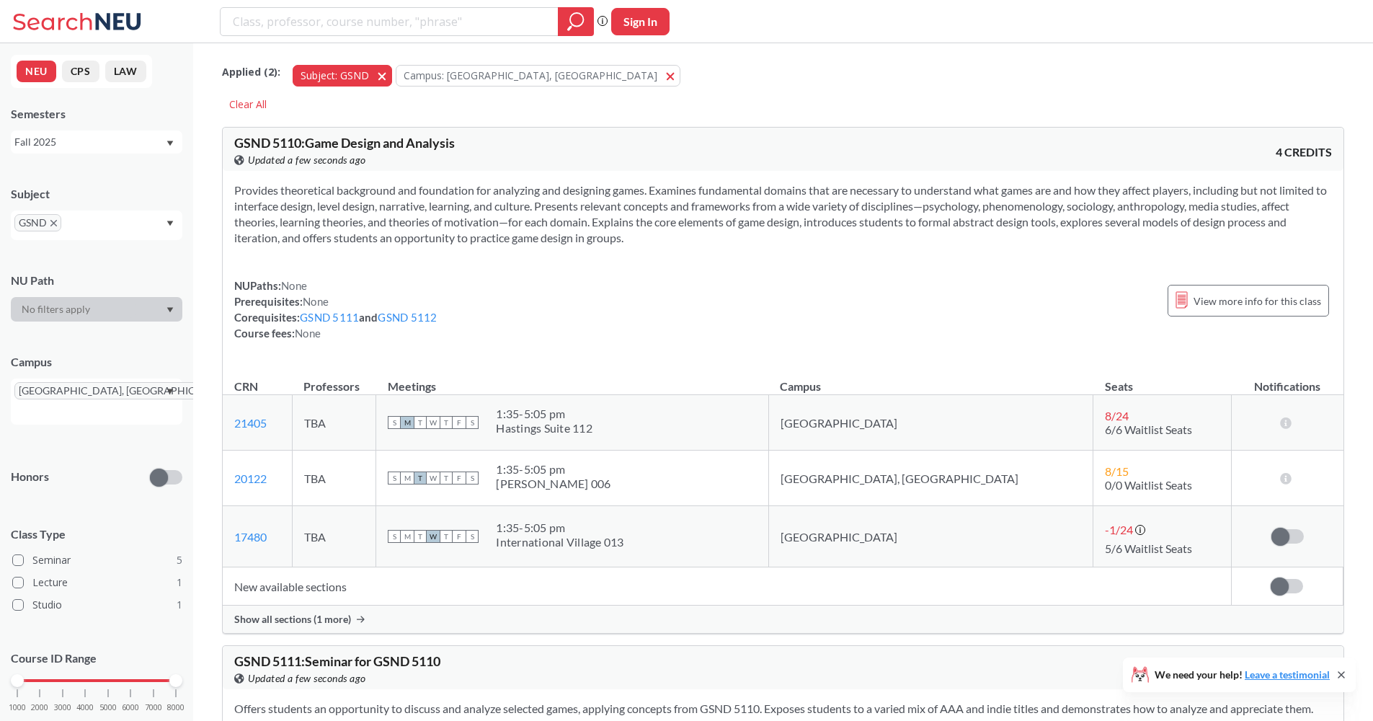
click at [381, 71] on button "Subject: GSND GSND" at bounding box center [342, 76] width 99 height 22
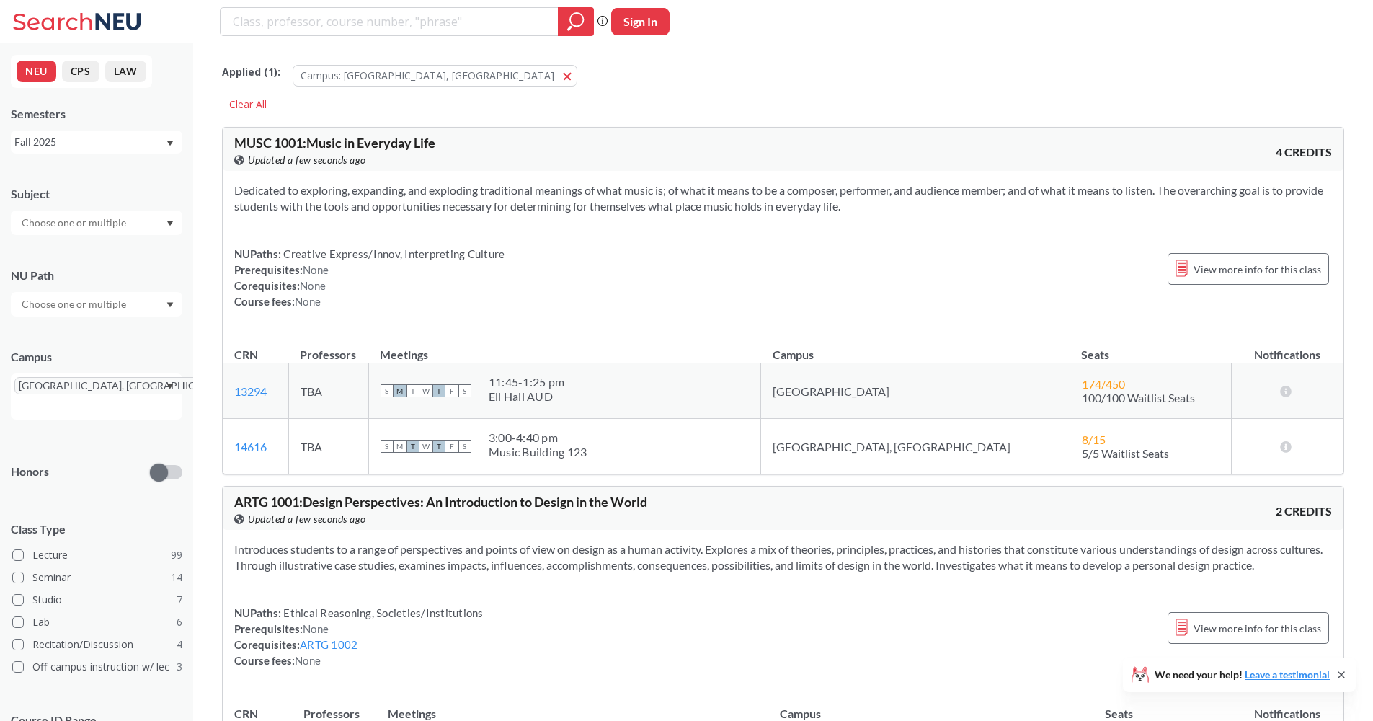
click at [93, 218] on input "text" at bounding box center [74, 222] width 121 height 17
click at [107, 305] on div "PHYS ( 3 )" at bounding box center [100, 303] width 163 height 16
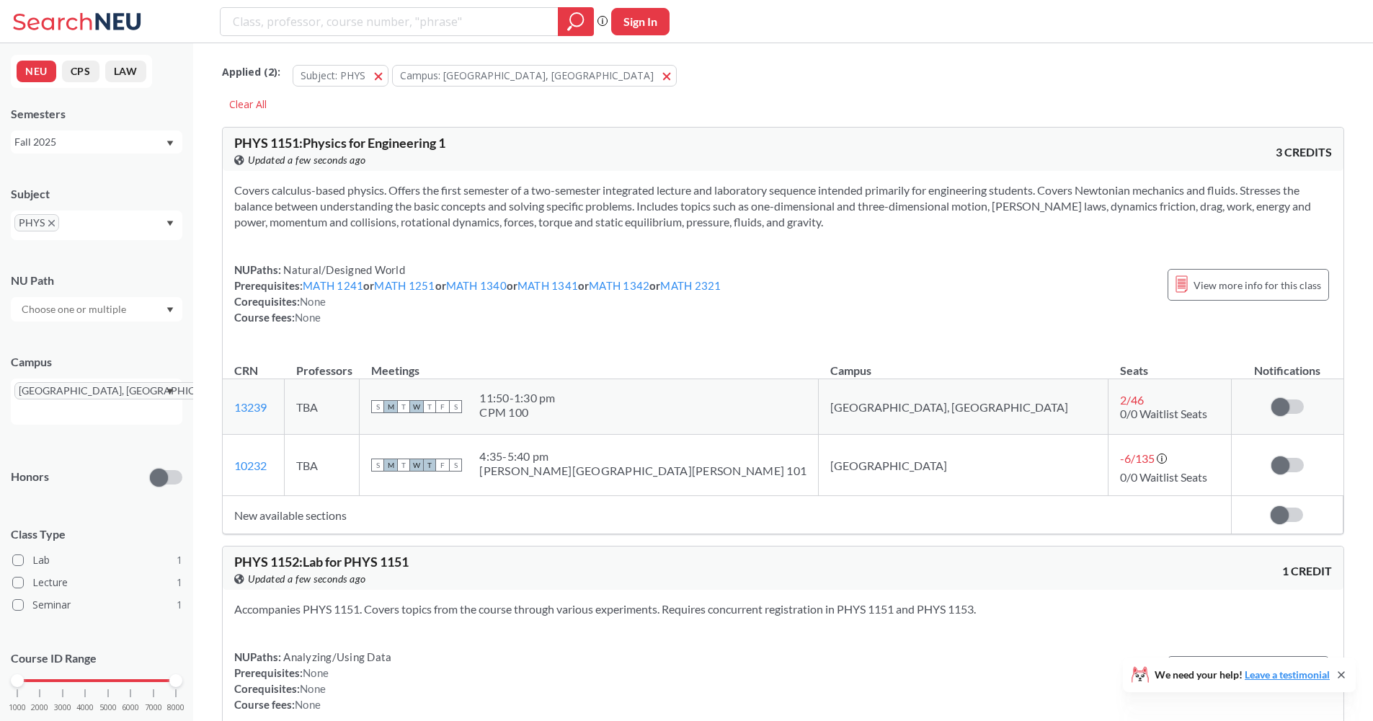
click at [257, 219] on section "Covers calculus-based physics. Offers the first semester of a two-semester inte…" at bounding box center [783, 206] width 1098 height 48
click at [377, 73] on button "Subject: PHYS PHYS" at bounding box center [341, 76] width 96 height 22
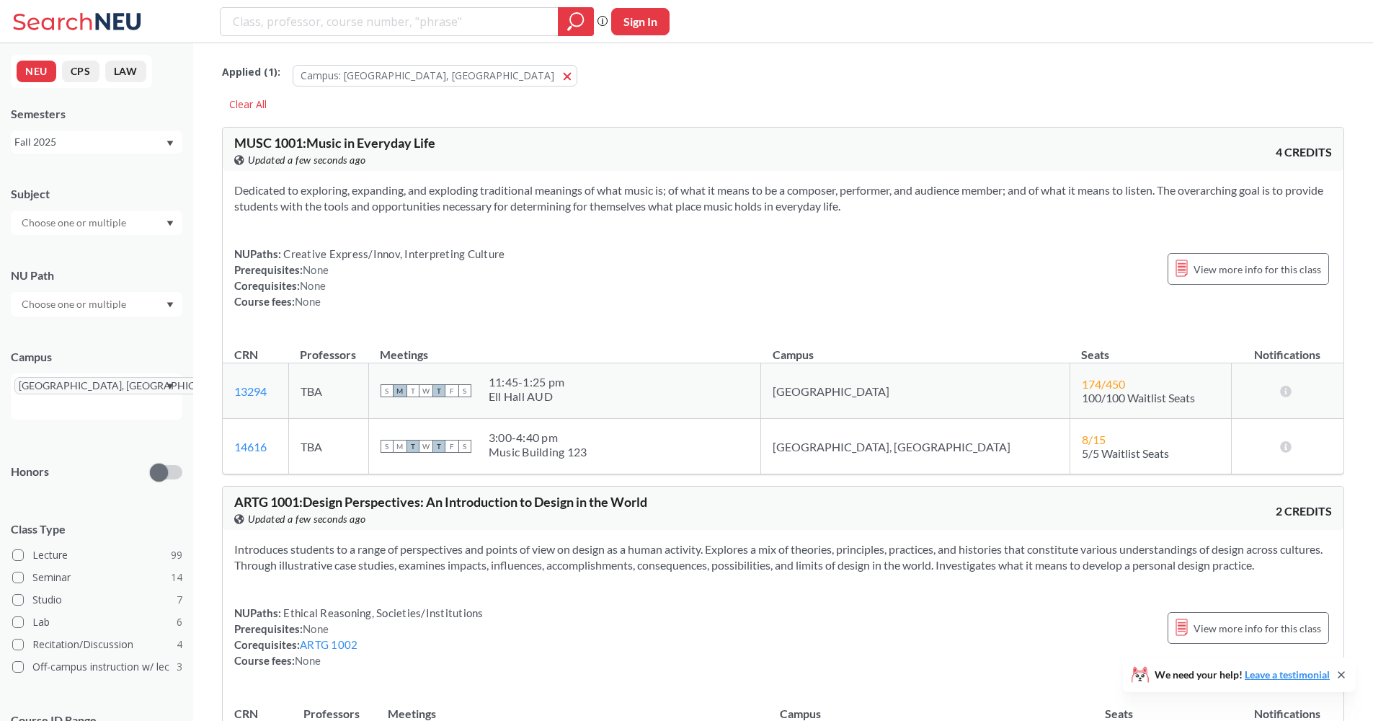
click at [107, 213] on div at bounding box center [97, 222] width 172 height 25
click at [107, 328] on div "ENGL ( 1 )" at bounding box center [100, 335] width 163 height 16
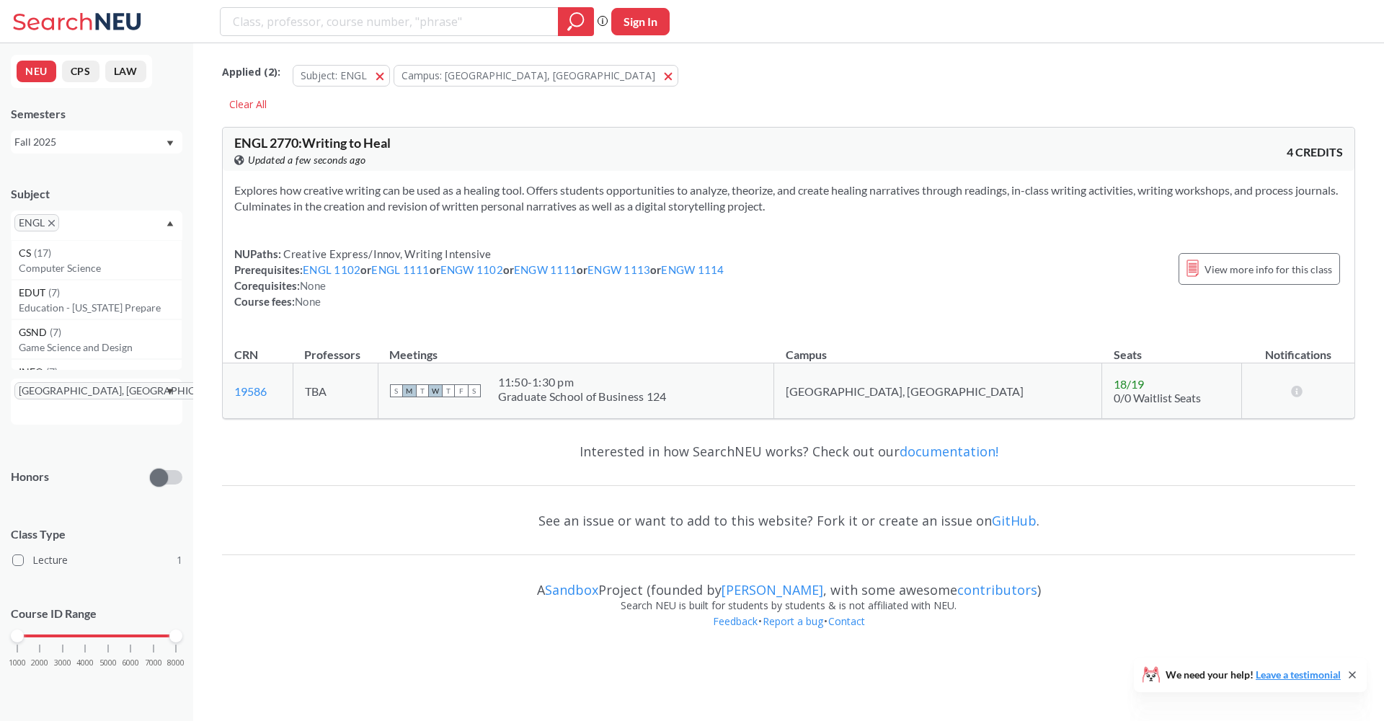
click at [445, 165] on div "View this course on Banner. Updated a few seconds ago" at bounding box center [511, 160] width 554 height 16
click at [402, 190] on section "Explores how creative writing can be used as a healing tool. Offers students op…" at bounding box center [788, 198] width 1109 height 32
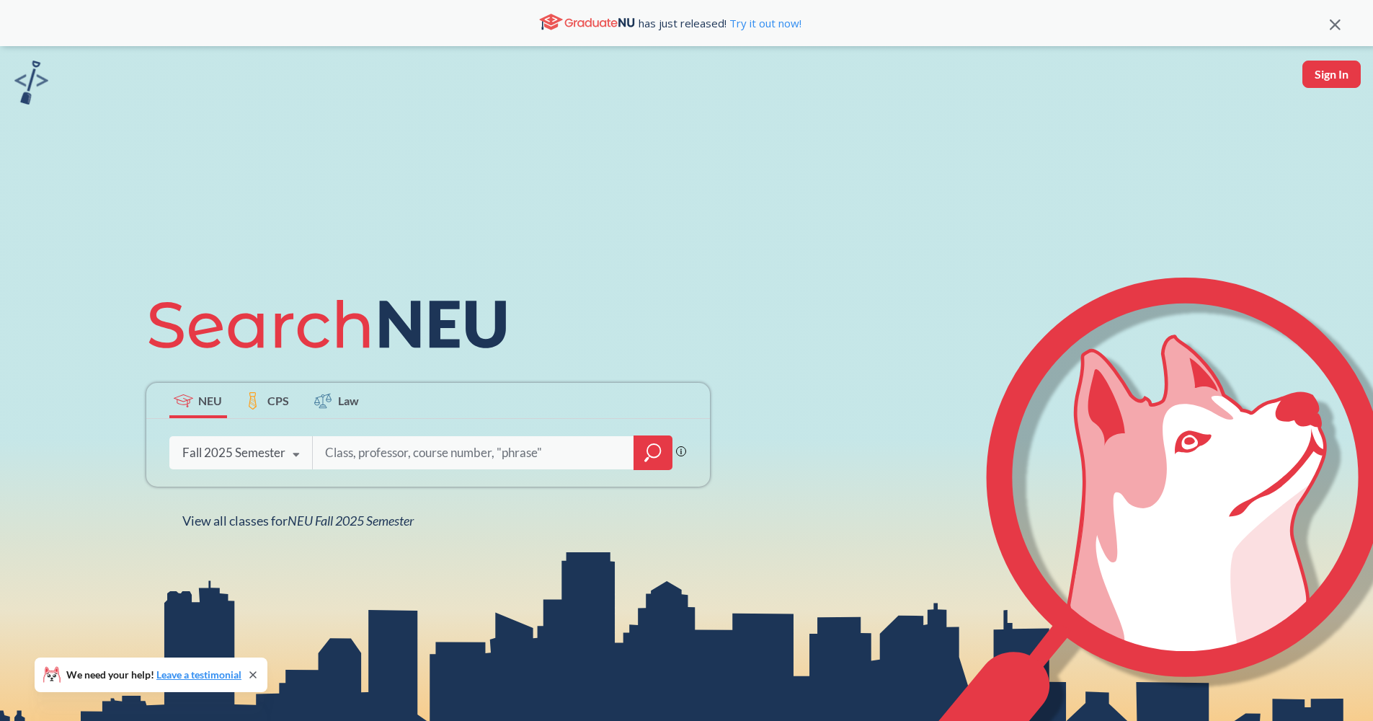
click at [647, 448] on icon "magnifying glass" at bounding box center [652, 453] width 17 height 20
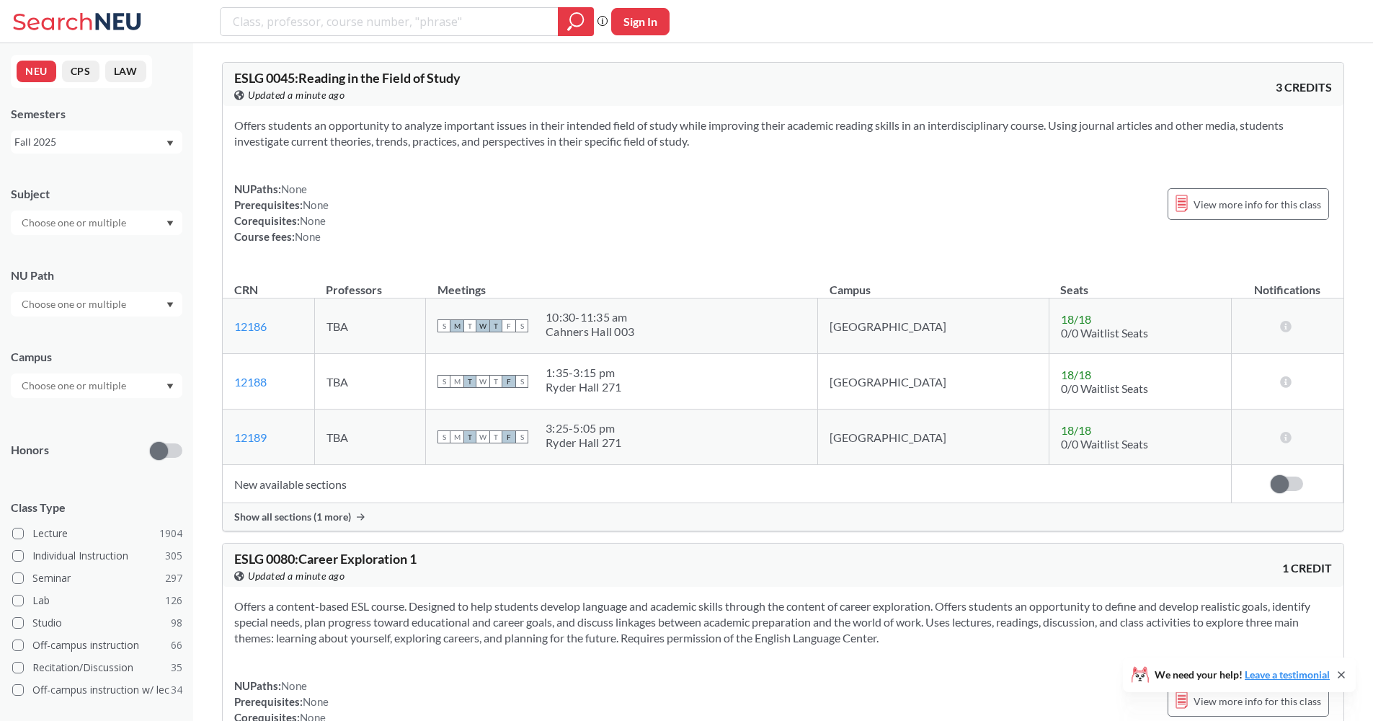
click at [130, 218] on input "text" at bounding box center [74, 222] width 121 height 17
click at [139, 193] on div "Subject" at bounding box center [97, 194] width 172 height 16
click at [117, 309] on input "text" at bounding box center [74, 304] width 121 height 17
click at [131, 391] on span "( 124 )" at bounding box center [123, 397] width 23 height 12
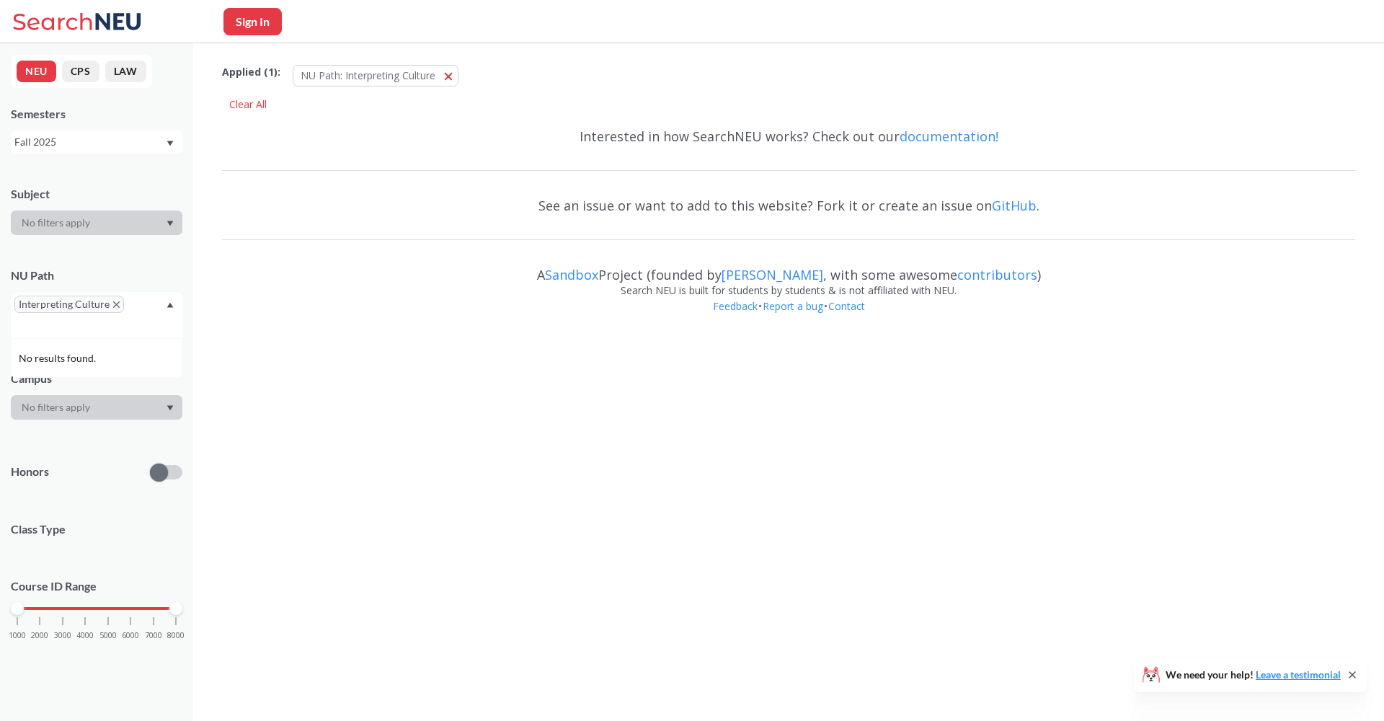
click at [125, 375] on div "No results found." at bounding box center [97, 358] width 172 height 40
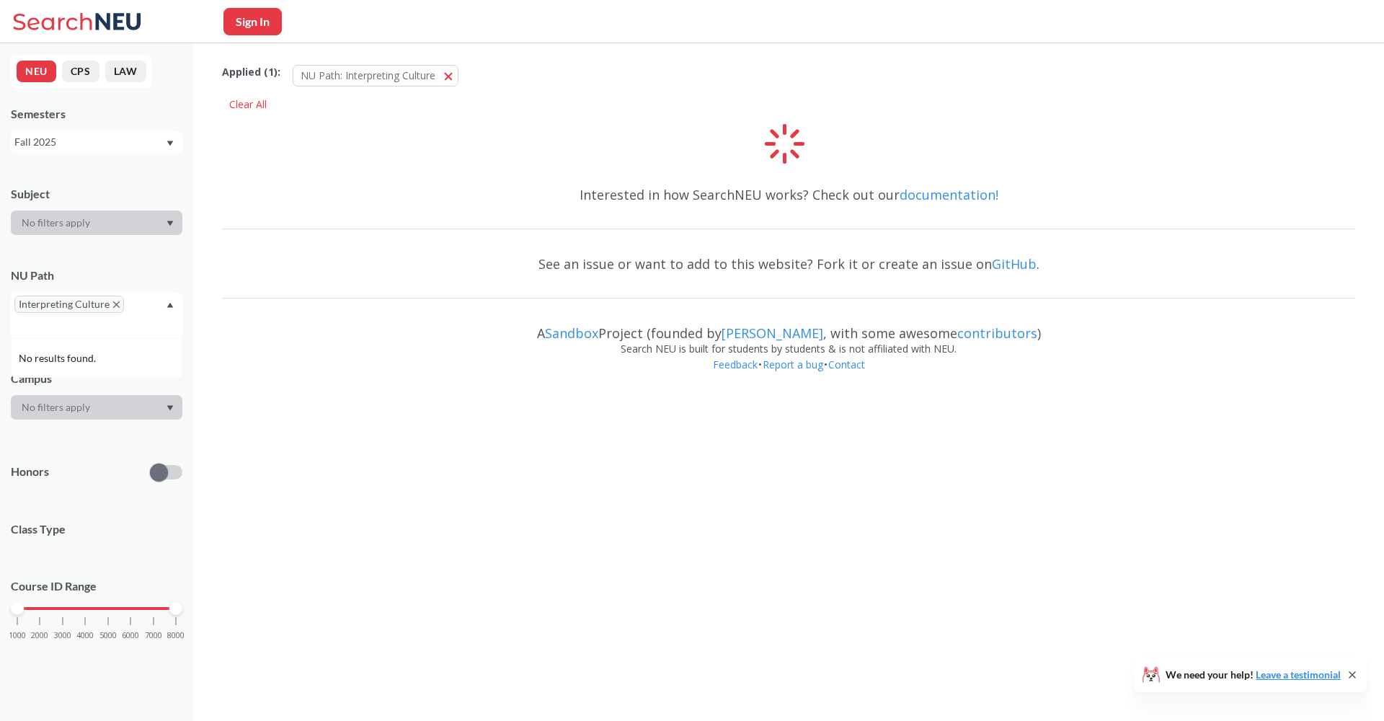
click at [99, 247] on div "Subject NU Path Interpreting Culture No results found. Campus Honors Class Type…" at bounding box center [97, 420] width 172 height 497
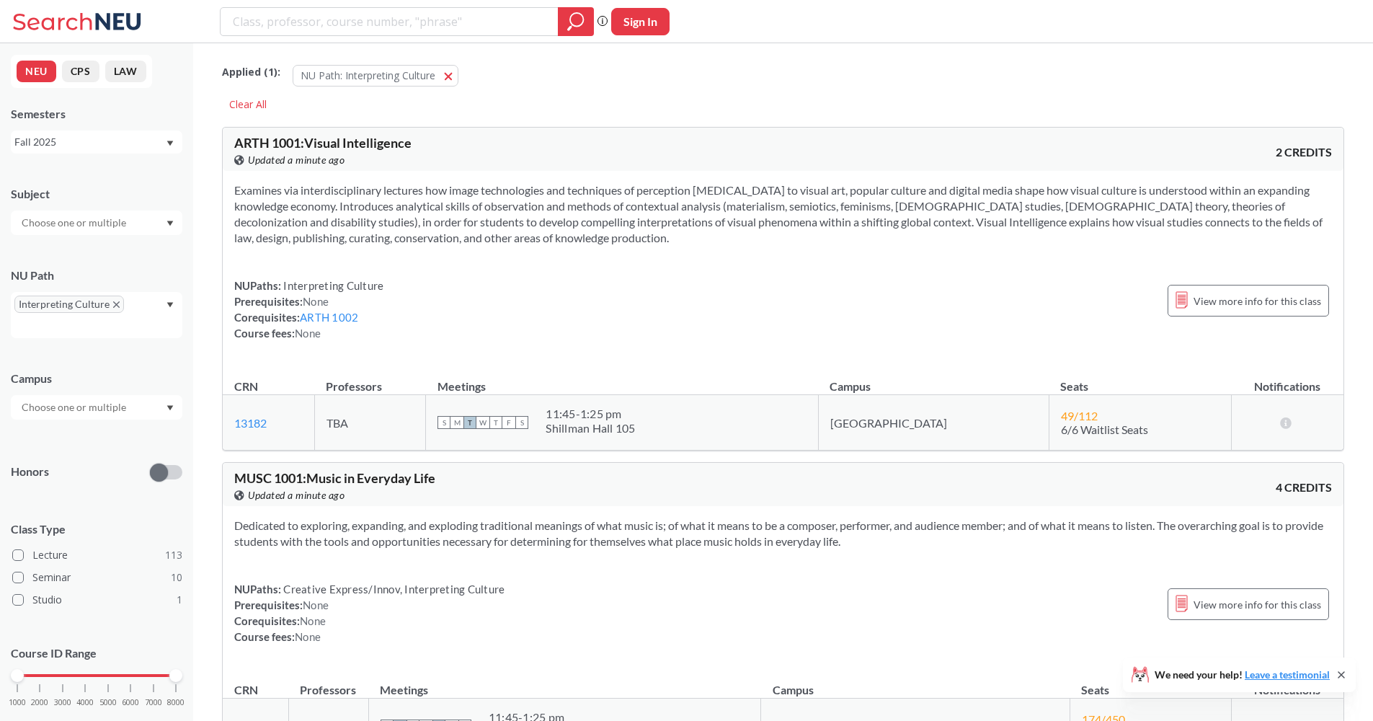
click at [105, 406] on input "text" at bounding box center [74, 407] width 121 height 17
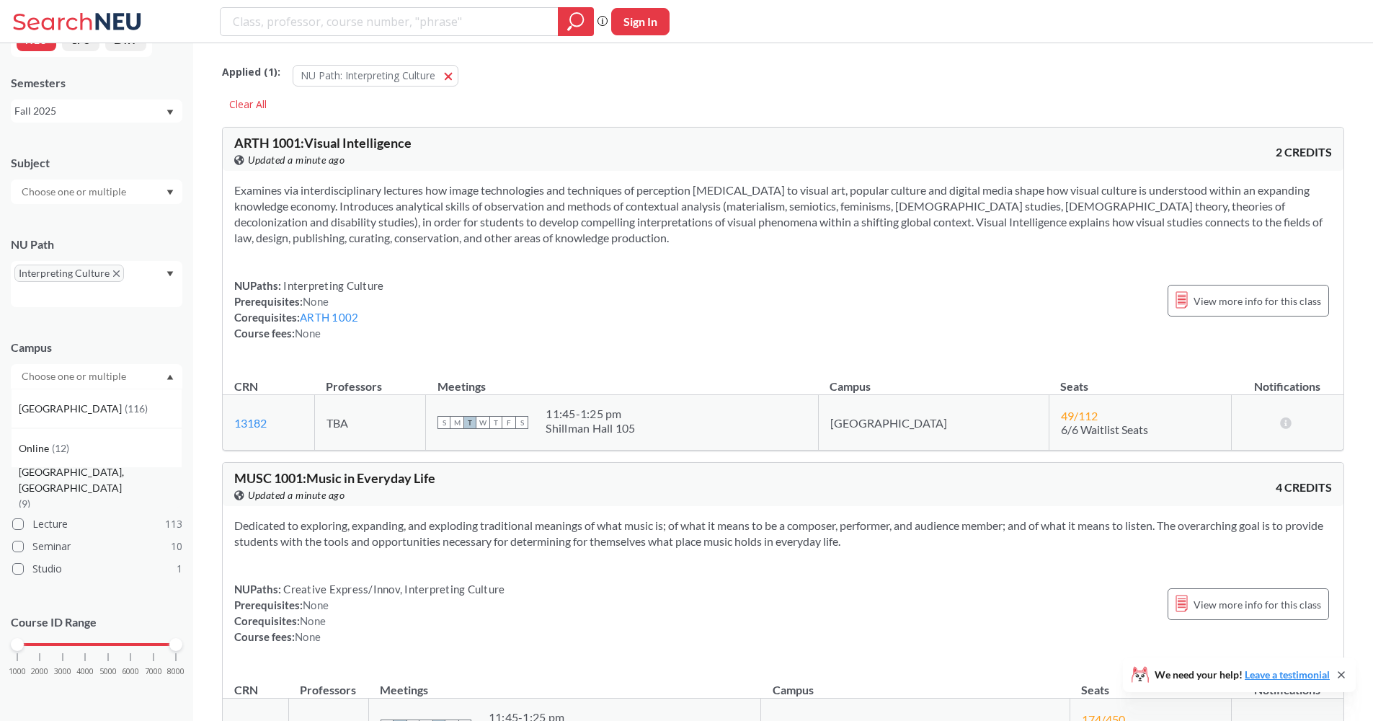
click at [107, 479] on div "Oakland, CA ( 9 )" at bounding box center [100, 488] width 163 height 48
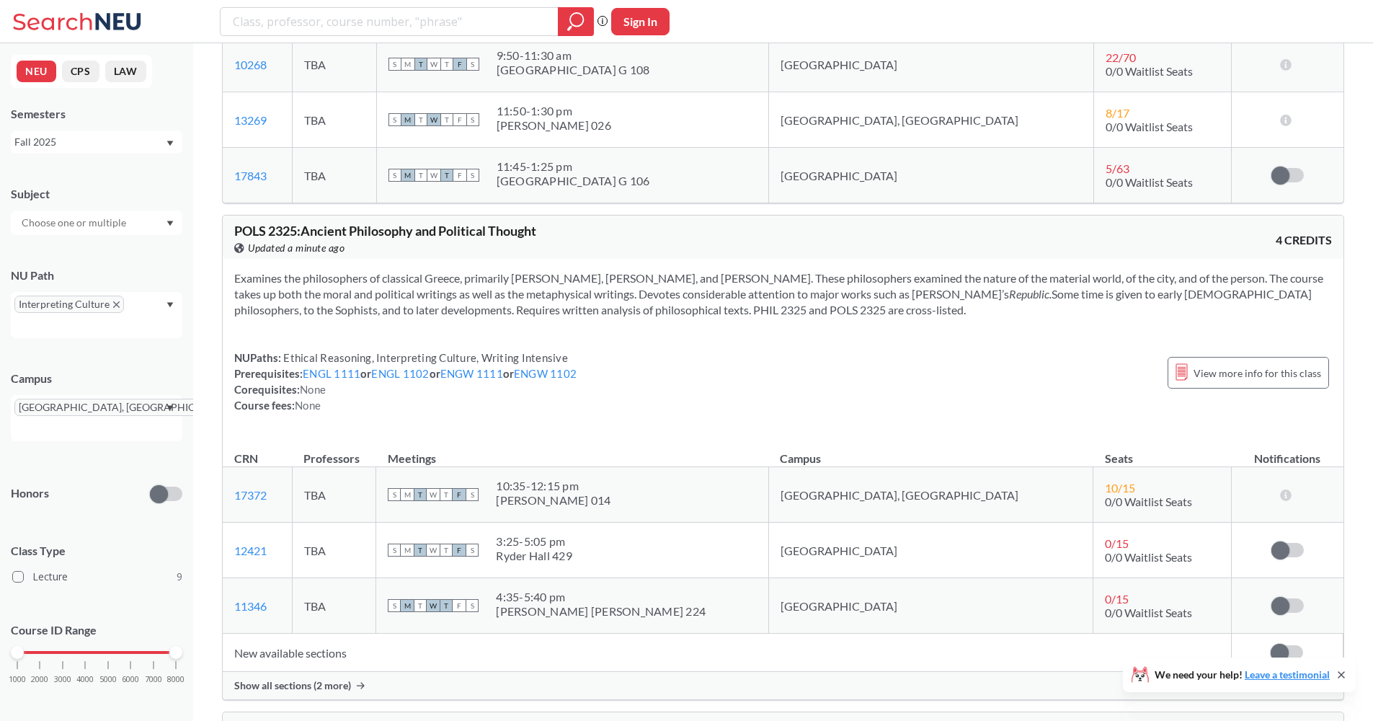
scroll to position [2819, 0]
click at [114, 302] on icon "X to remove pill" at bounding box center [116, 304] width 6 height 6
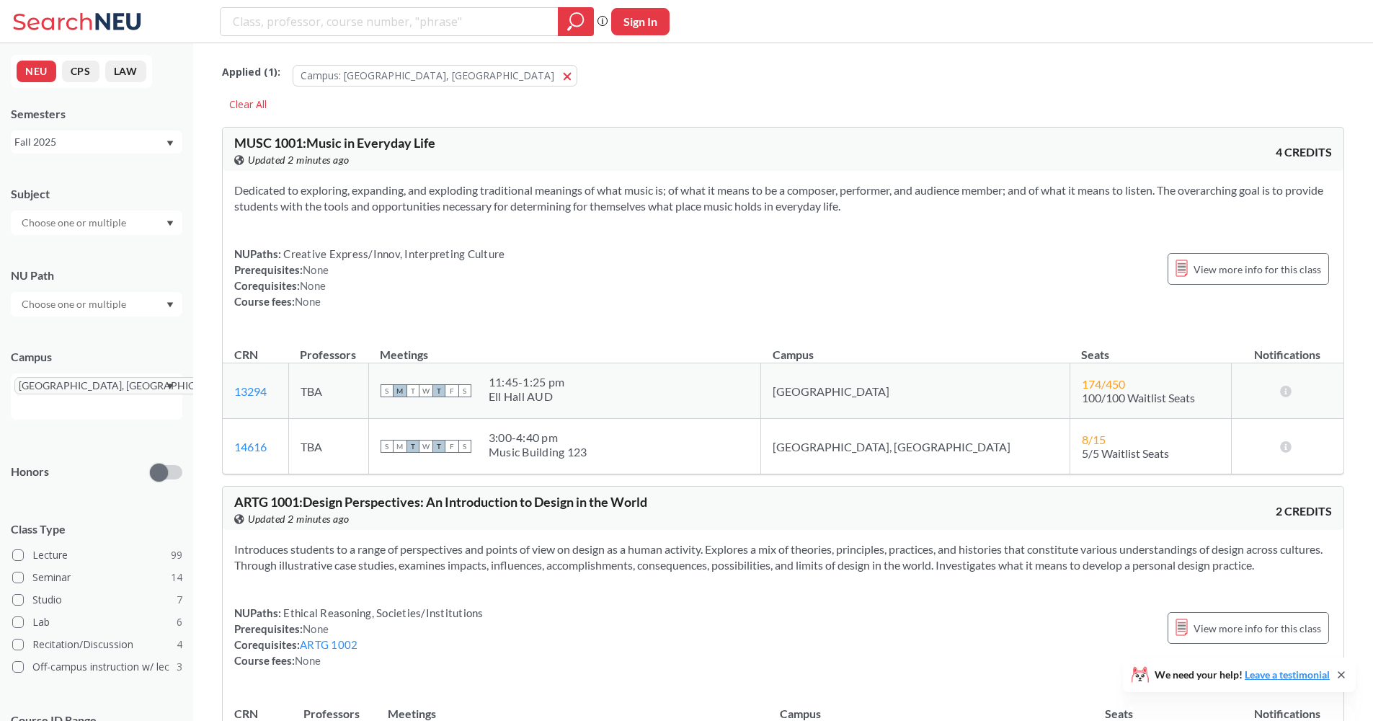
click at [116, 302] on input "text" at bounding box center [74, 304] width 121 height 17
click at [130, 339] on span "( 15 )" at bounding box center [124, 336] width 17 height 12
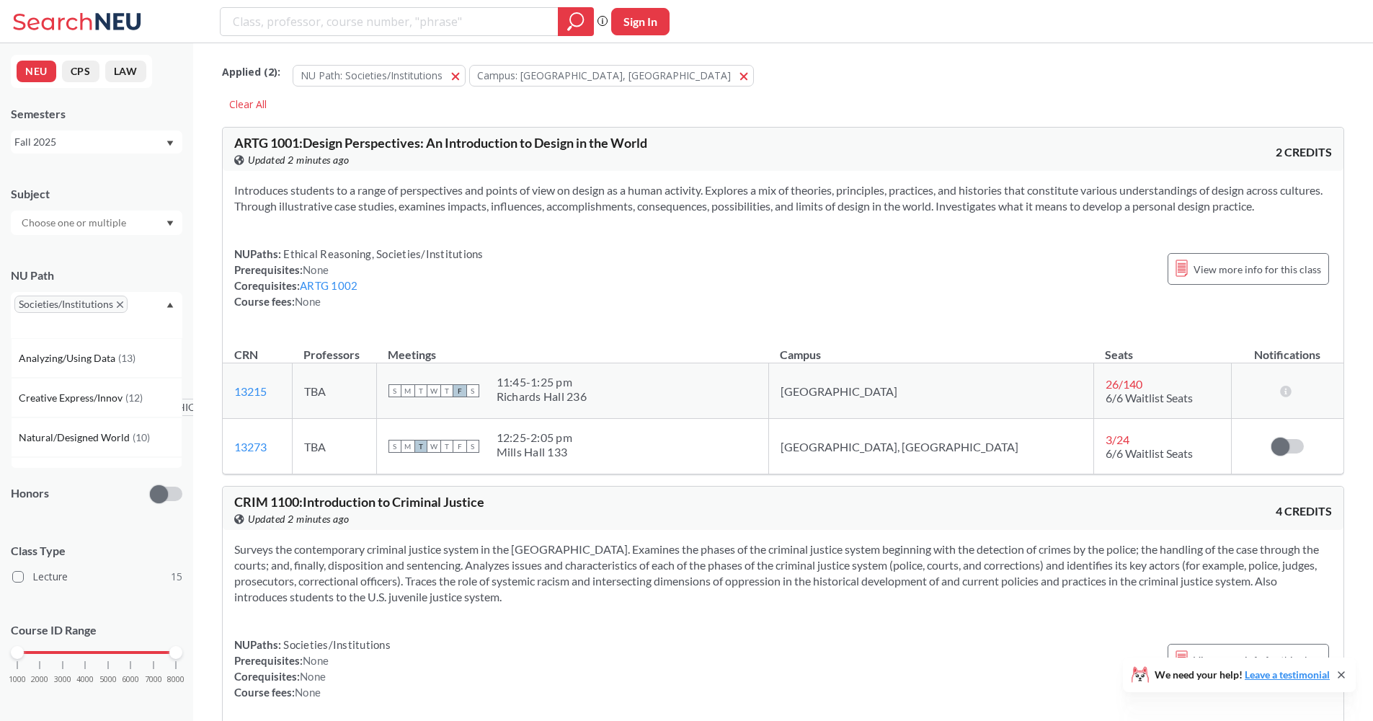
click at [235, 332] on th "CRN" at bounding box center [257, 347] width 69 height 31
click at [327, 287] on link "ARTG 1002" at bounding box center [329, 285] width 58 height 13
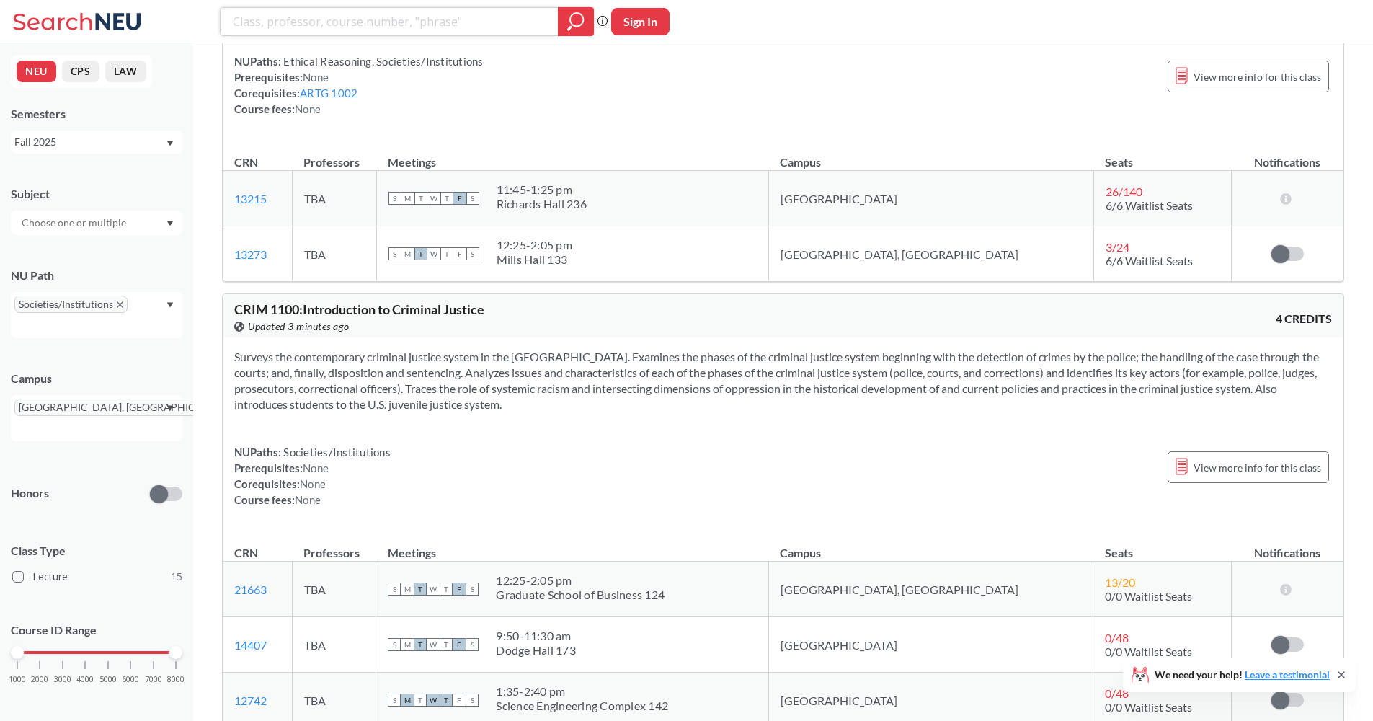
scroll to position [22, 0]
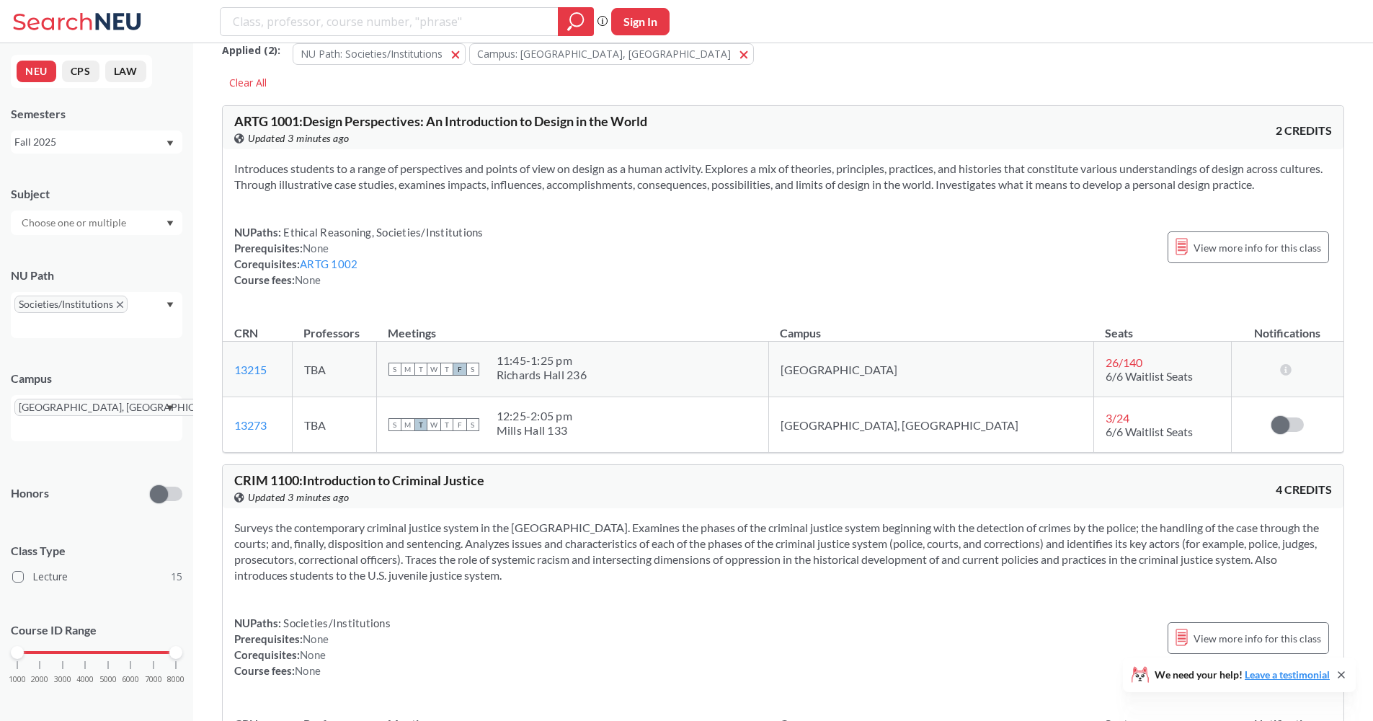
click at [663, 241] on div "NUPaths: Ethical Reasoning, Societies/Institutions Prerequisites: None Corequis…" at bounding box center [783, 255] width 1098 height 63
click at [342, 265] on link "ARTG 1002" at bounding box center [329, 263] width 58 height 13
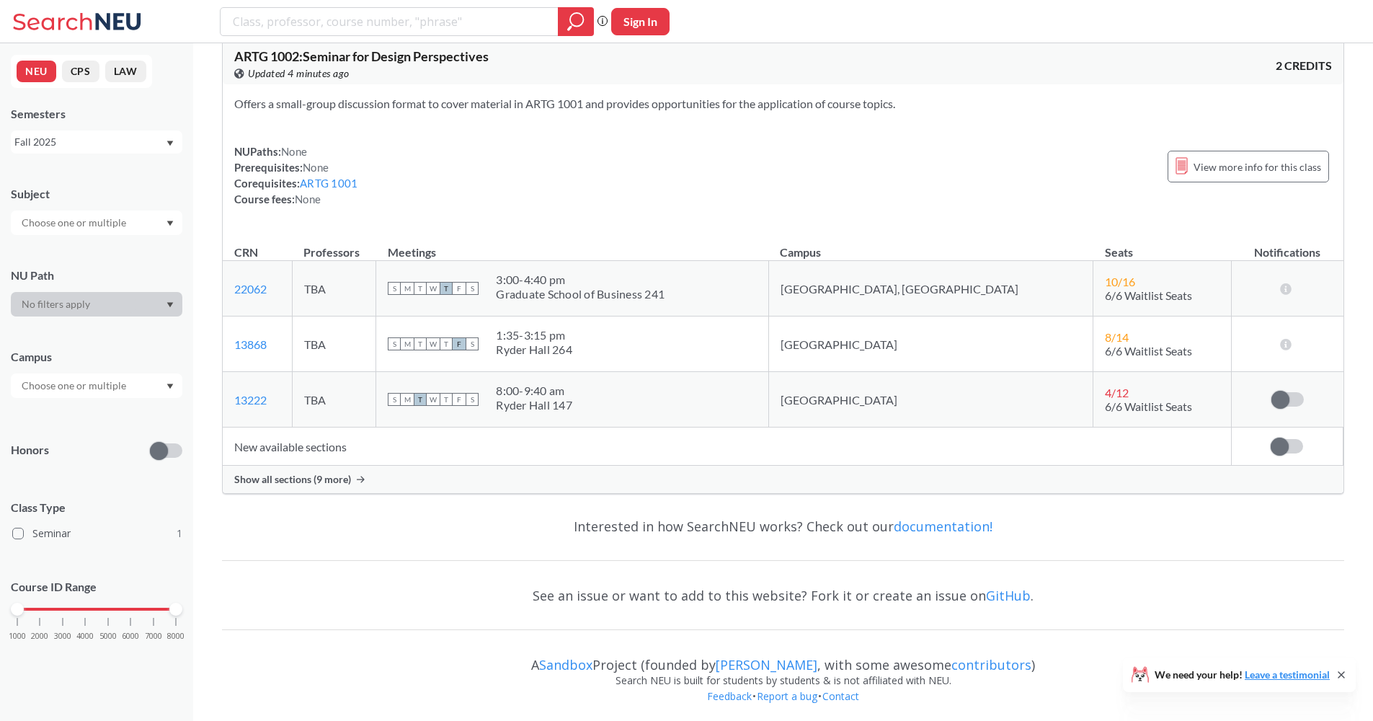
type input "ARTG1002"
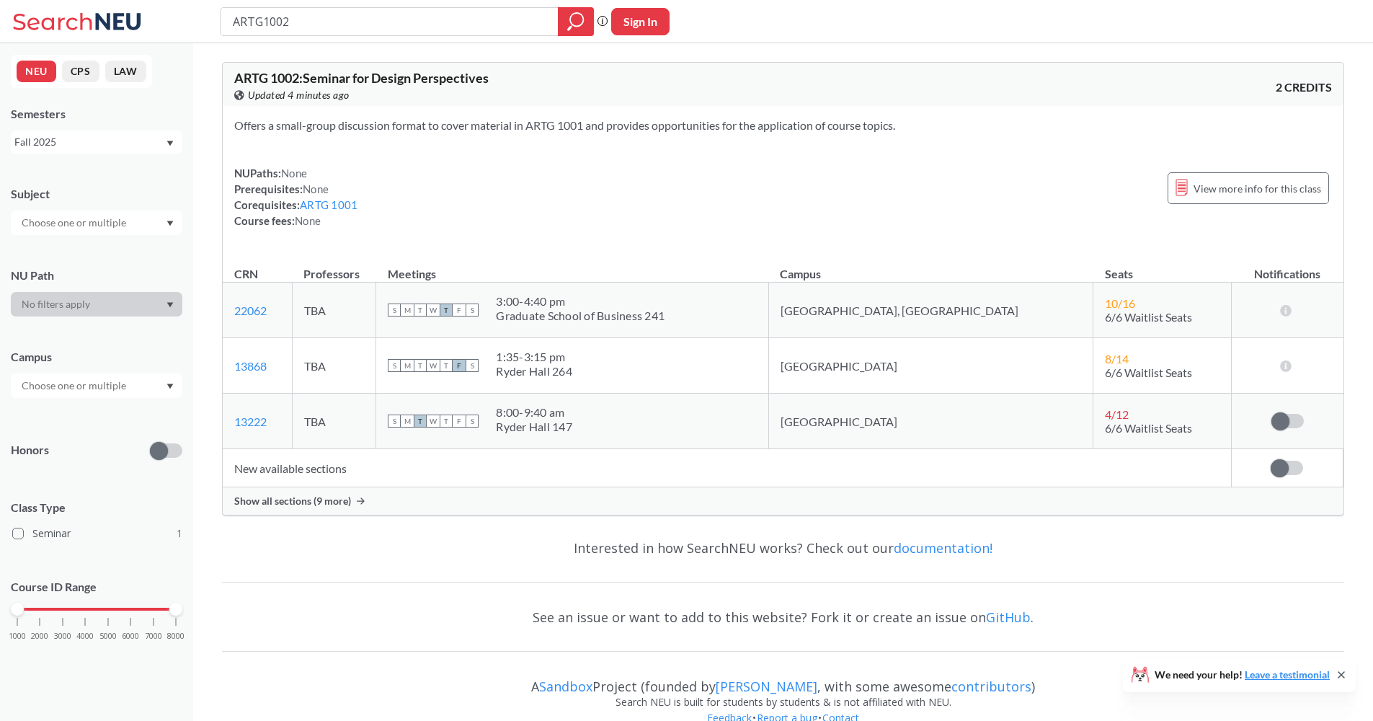
click at [596, 232] on div "Offers a small-group discussion format to cover material in ARTG 1001 and provi…" at bounding box center [783, 179] width 1121 height 146
click at [631, 501] on div "Show all sections (9 more)" at bounding box center [783, 500] width 1121 height 27
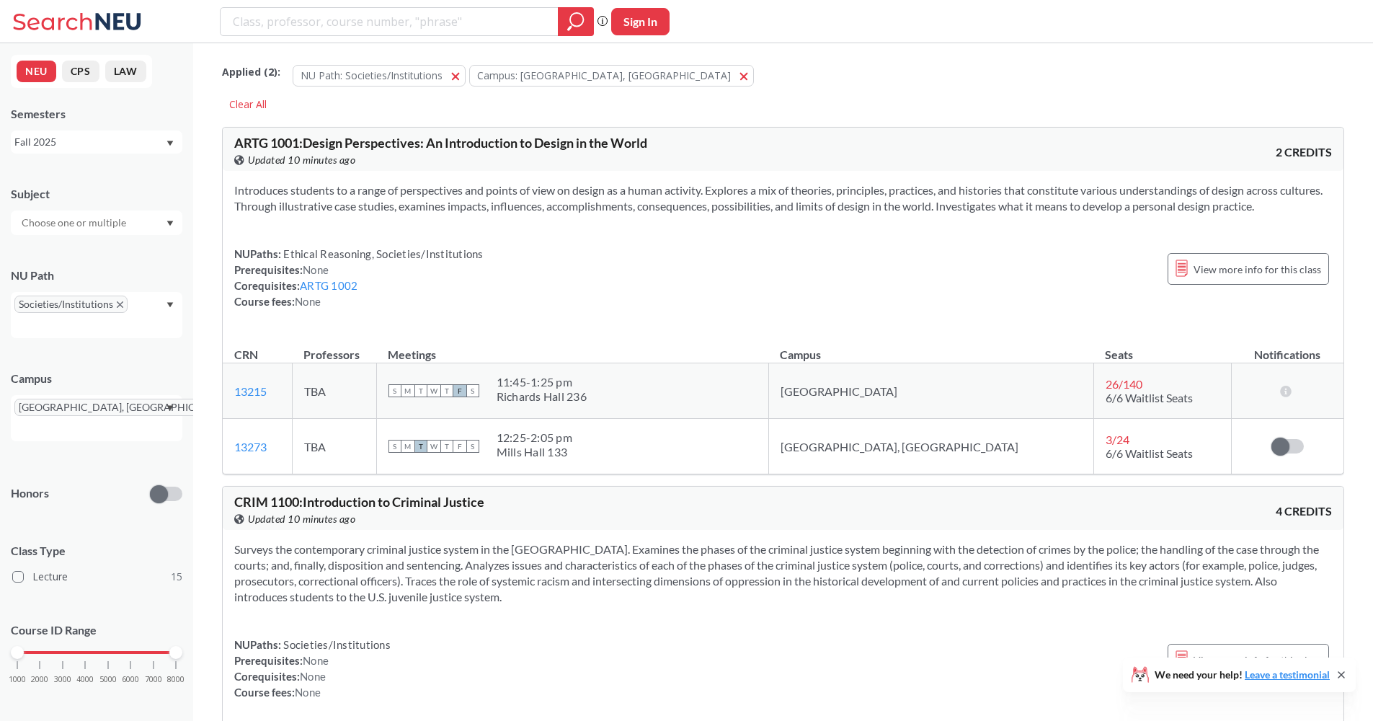
scroll to position [22, 0]
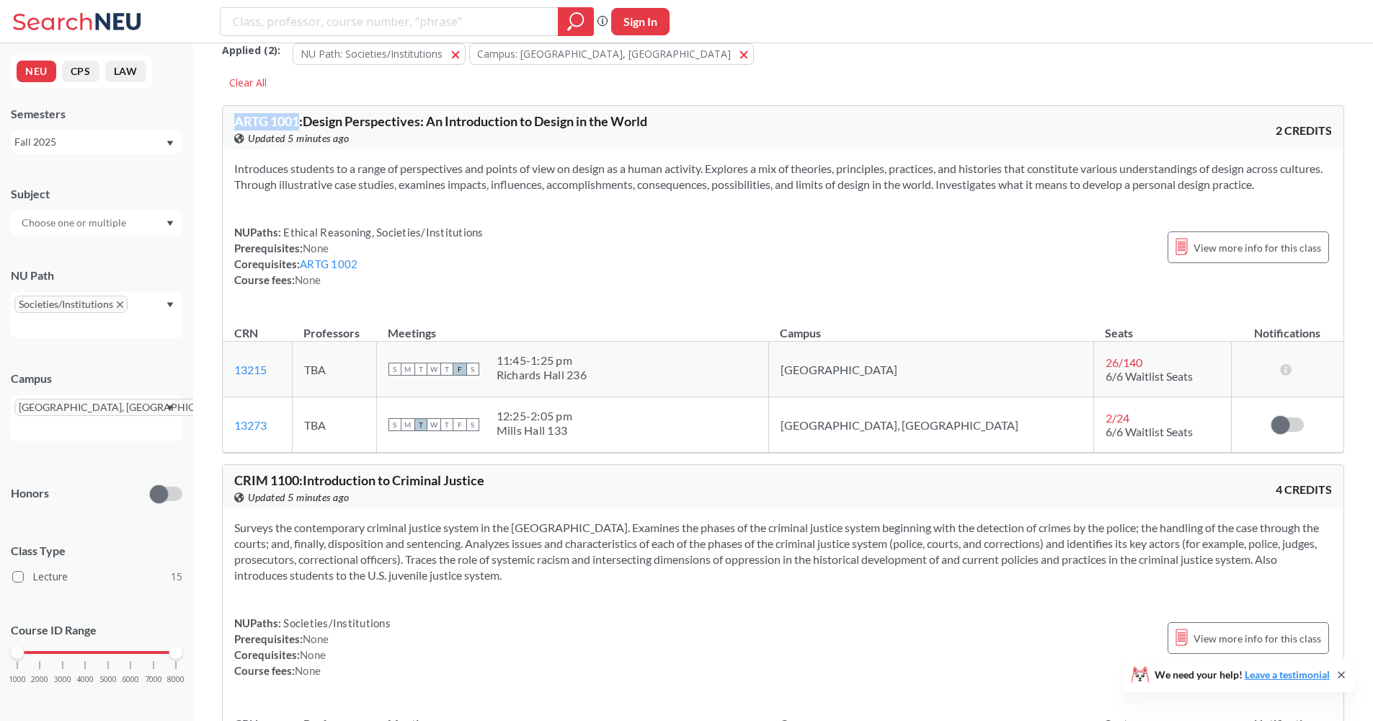
drag, startPoint x: 231, startPoint y: 119, endPoint x: 301, endPoint y: 118, distance: 69.9
click at [301, 118] on div "ARTG 1001 : Design Perspectives: An Introduction to Design in the World View th…" at bounding box center [783, 127] width 1121 height 43
copy span "ARTG 1001"
click at [544, 208] on div "Introduces students to a range of perspectives and points of view on design as …" at bounding box center [783, 229] width 1121 height 161
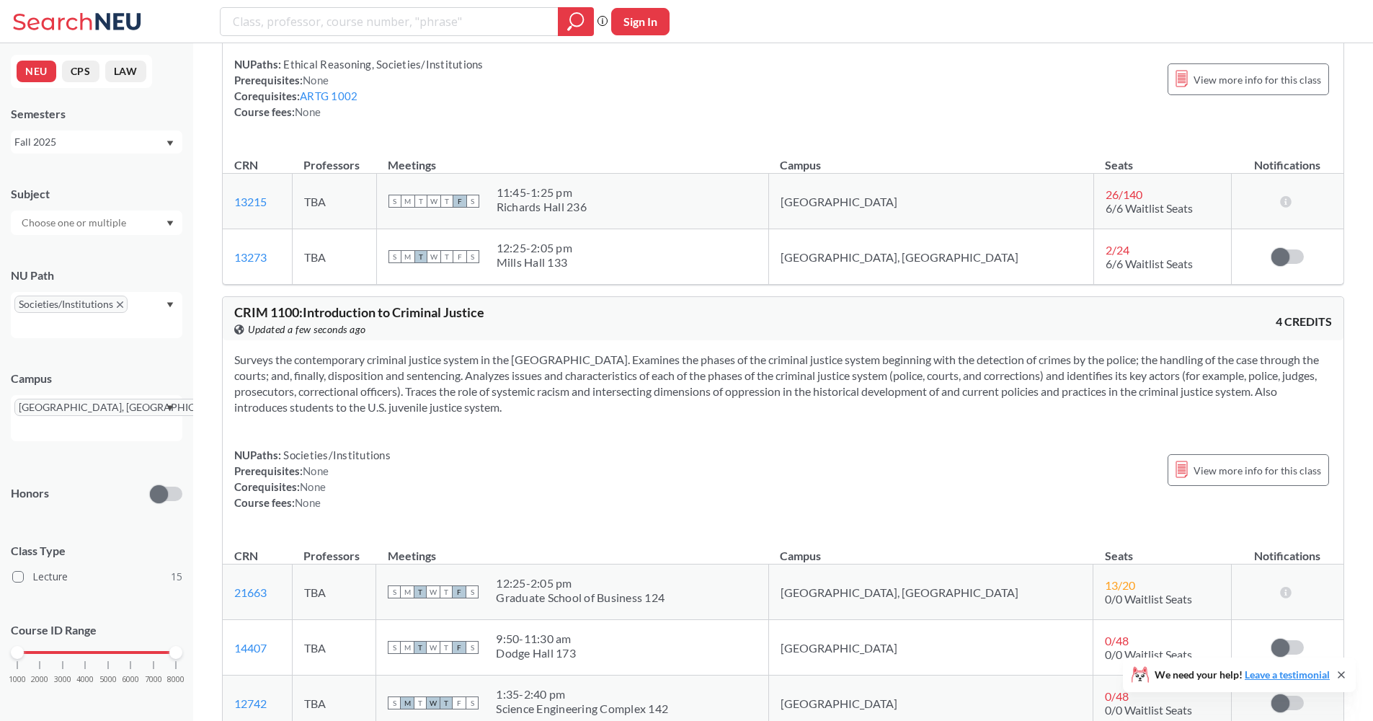
scroll to position [0, 0]
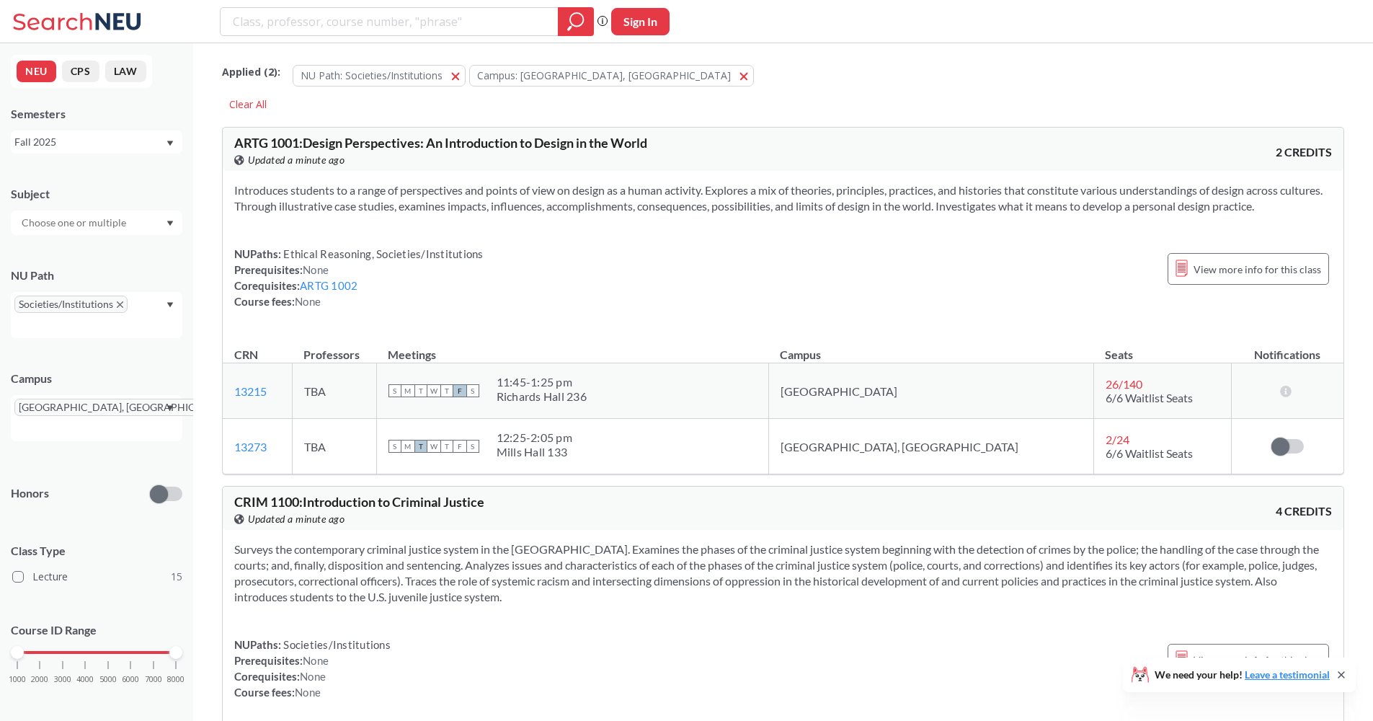
click at [815, 290] on div "NUPaths: Ethical Reasoning, Societies/Institutions Prerequisites: None Corequis…" at bounding box center [783, 277] width 1098 height 63
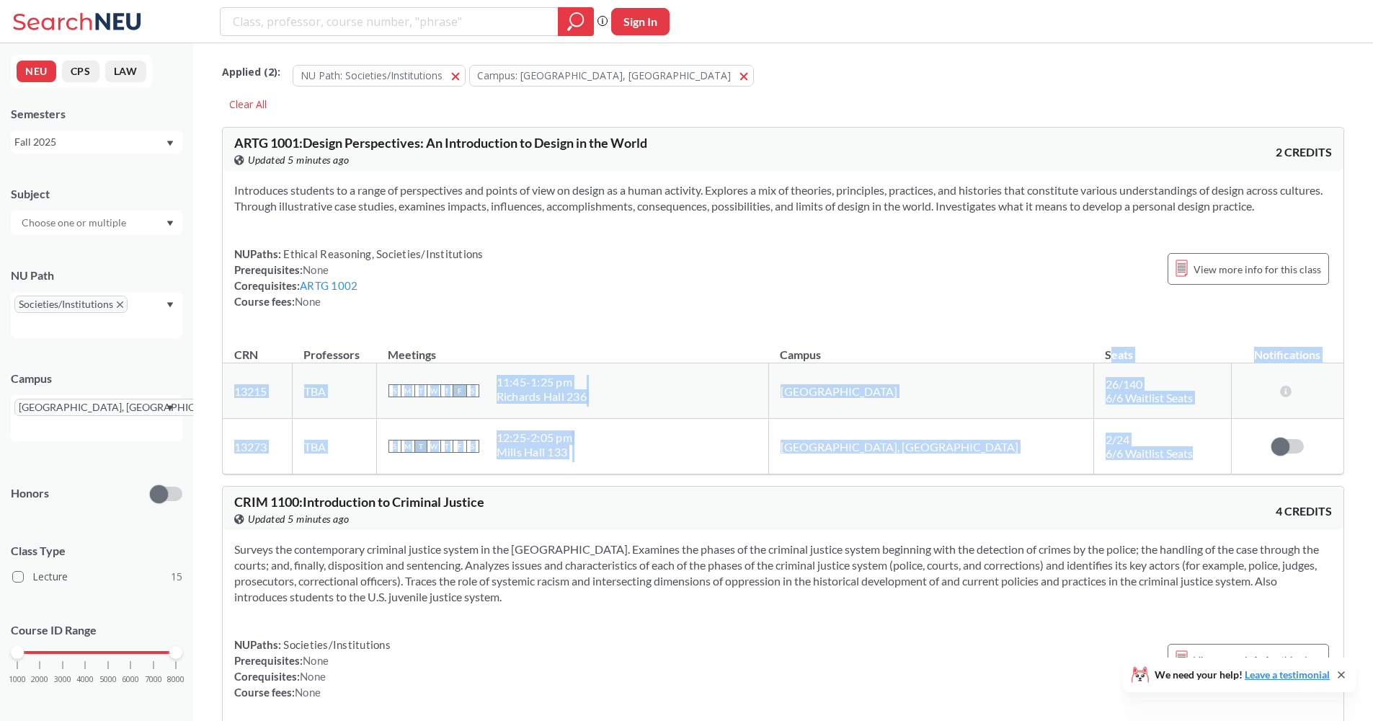
drag, startPoint x: 1130, startPoint y: 456, endPoint x: 1118, endPoint y: 345, distance: 110.9
click at [1118, 345] on table "CRN Professors Meetings Campus Seats Notifications 13215 View this section on B…" at bounding box center [783, 402] width 1121 height 141
click at [1118, 345] on th "Seats" at bounding box center [1163, 347] width 138 height 31
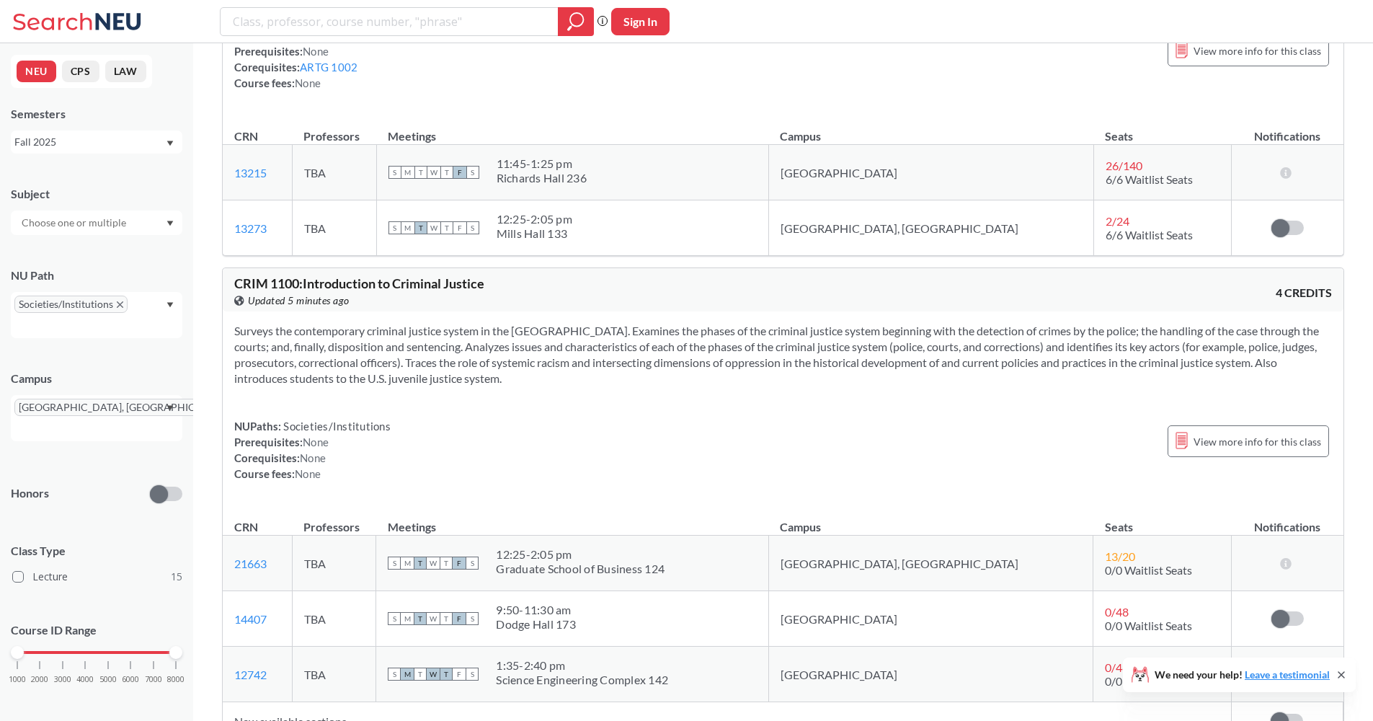
scroll to position [30, 0]
